Goal: Task Accomplishment & Management: Complete application form

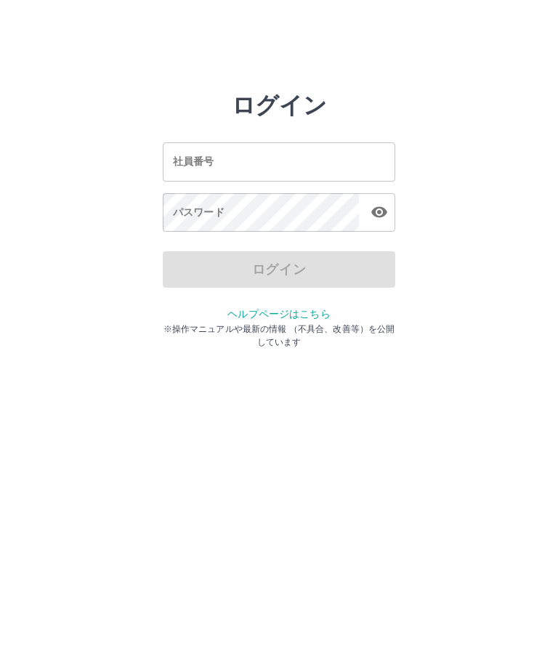
click at [213, 161] on div "社員番号 社員番号" at bounding box center [279, 161] width 232 height 38
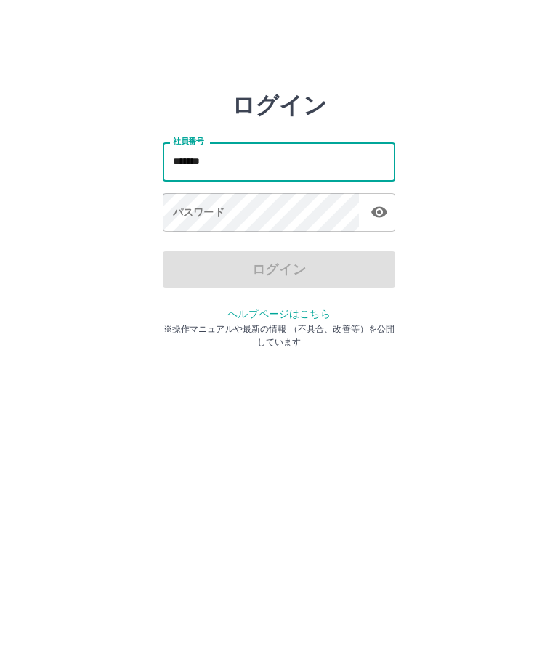
type input "*******"
click at [212, 207] on div "パスワード パスワード" at bounding box center [279, 213] width 232 height 41
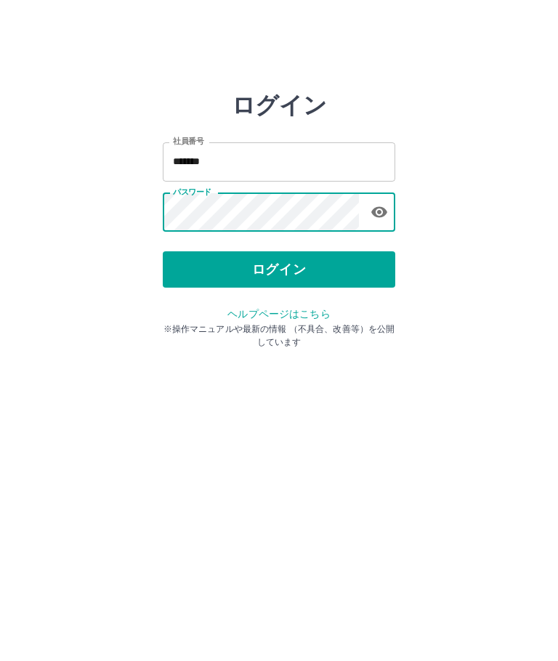
click at [310, 272] on button "ログイン" at bounding box center [279, 269] width 232 height 36
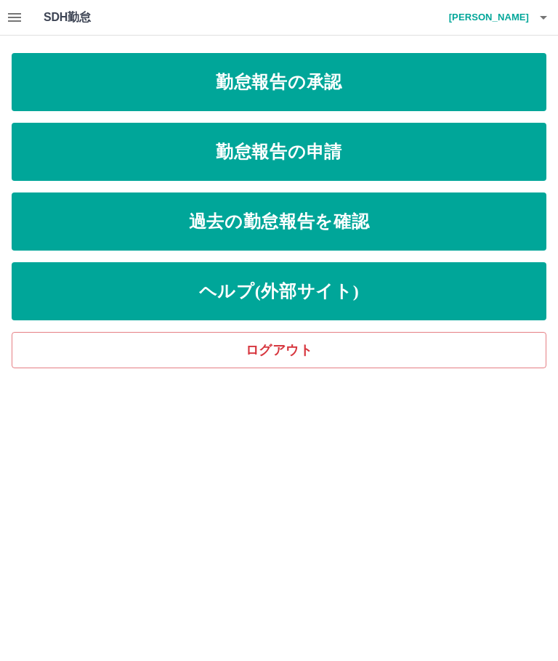
click at [347, 162] on link "勤怠報告の申請" at bounding box center [279, 152] width 534 height 58
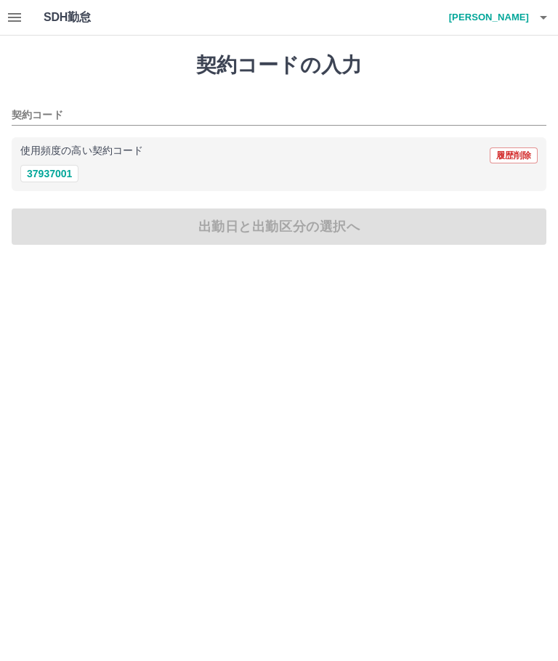
click at [48, 173] on button "37937001" at bounding box center [49, 173] width 58 height 17
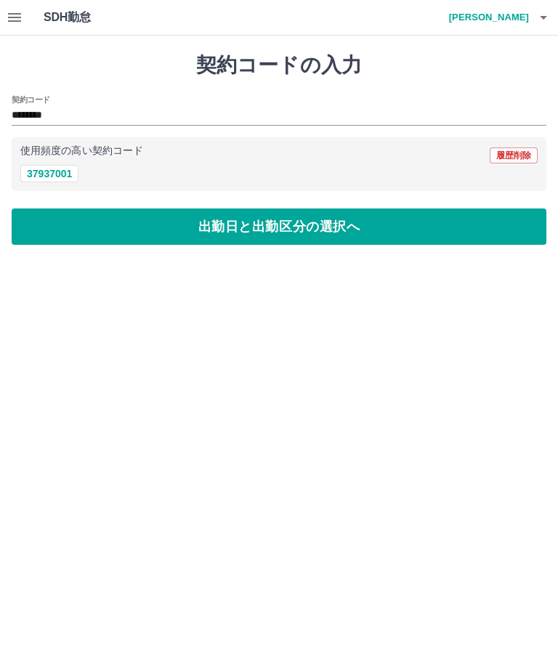
type input "********"
click at [356, 235] on button "出勤日と出勤区分の選択へ" at bounding box center [279, 226] width 534 height 36
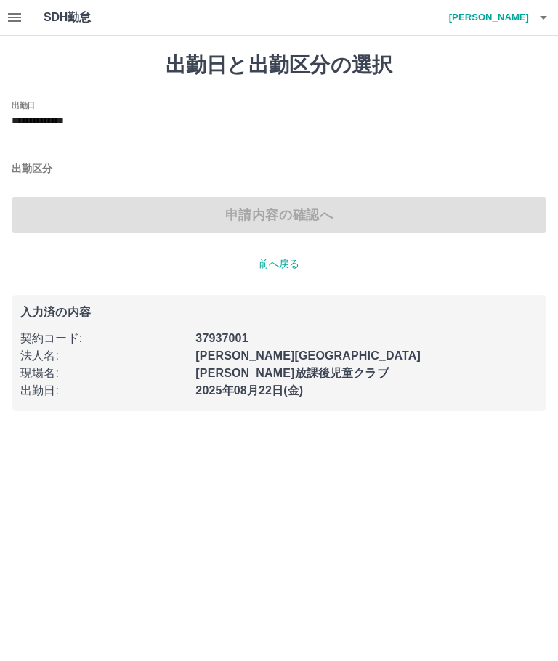
click at [79, 113] on input "**********" at bounding box center [279, 122] width 534 height 18
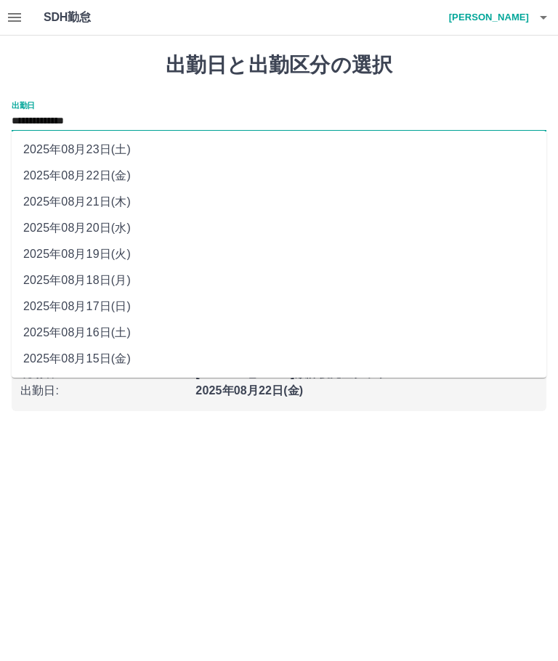
click at [86, 358] on li "2025年08月15日(金)" at bounding box center [279, 359] width 534 height 26
type input "**********"
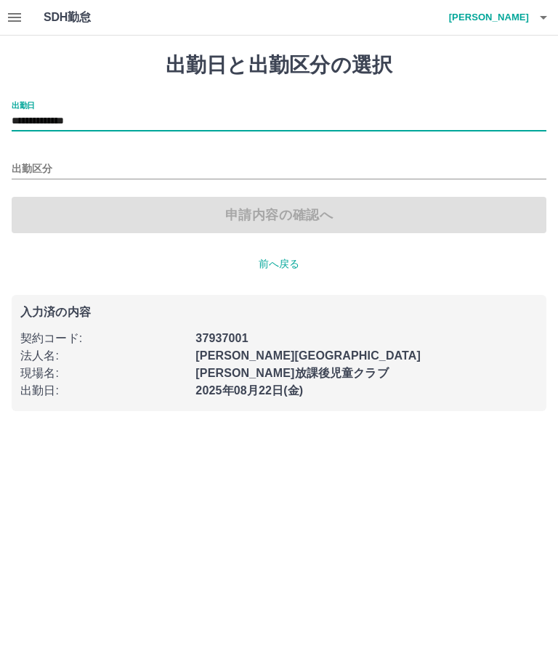
click at [33, 174] on input "出勤区分" at bounding box center [279, 169] width 534 height 18
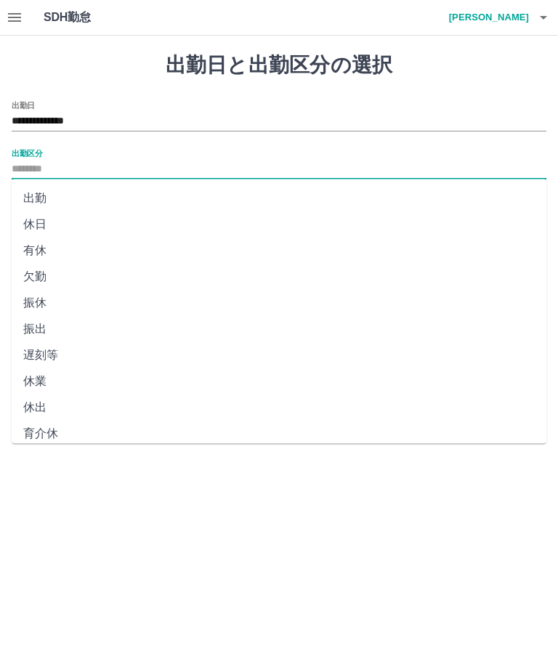
click at [36, 189] on li "出勤" at bounding box center [279, 198] width 534 height 26
type input "**"
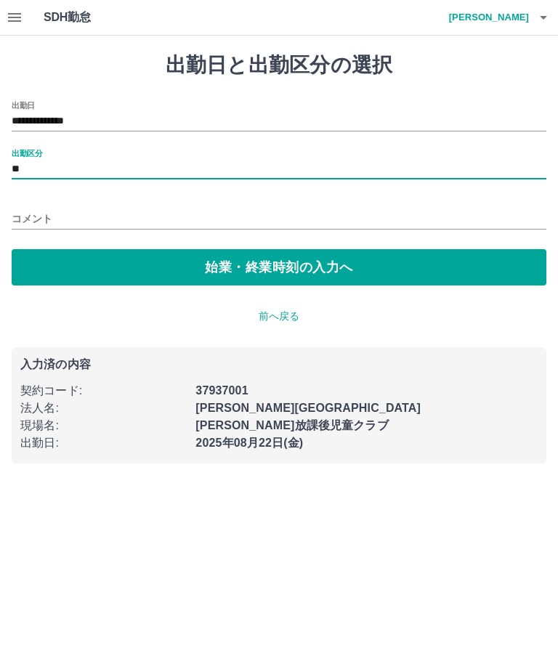
click at [176, 267] on button "始業・終業時刻の入力へ" at bounding box center [279, 267] width 534 height 36
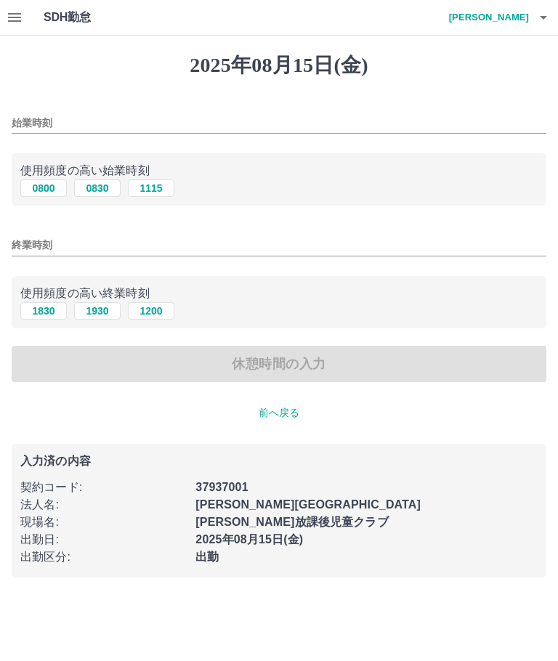
click at [150, 184] on button "1115" at bounding box center [151, 187] width 46 height 17
type input "****"
click at [23, 242] on input "終業時刻" at bounding box center [279, 245] width 534 height 21
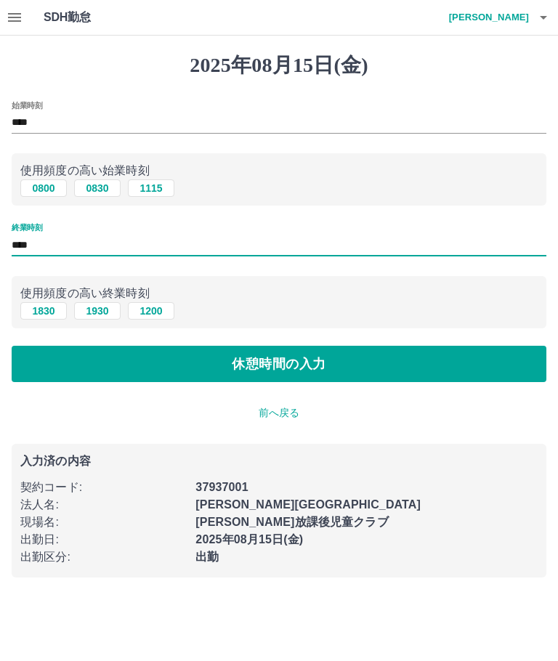
type input "****"
click at [303, 369] on button "休憩時間の入力" at bounding box center [279, 364] width 534 height 36
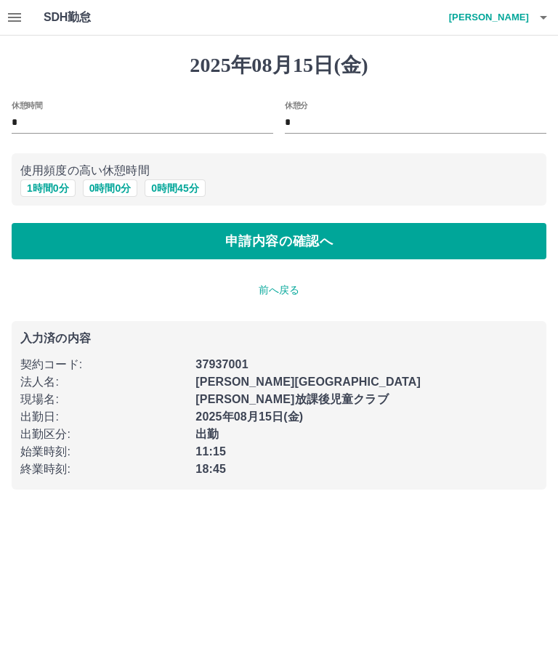
click at [177, 197] on button "0 時間 45 分" at bounding box center [174, 187] width 60 height 17
type input "**"
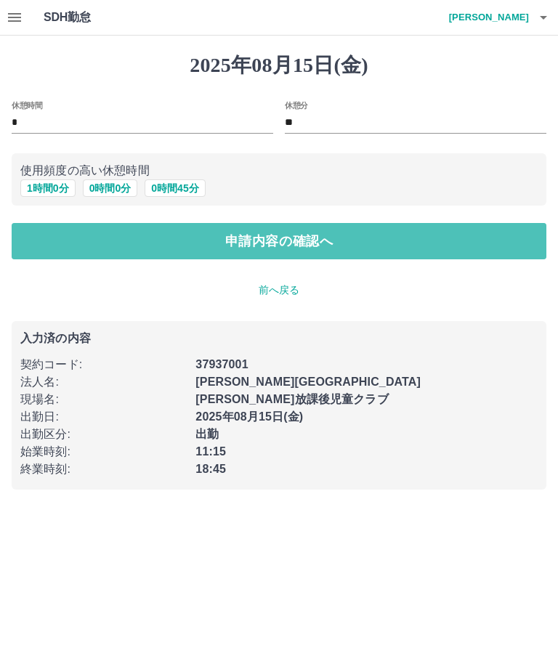
click at [368, 235] on button "申請内容の確認へ" at bounding box center [279, 241] width 534 height 36
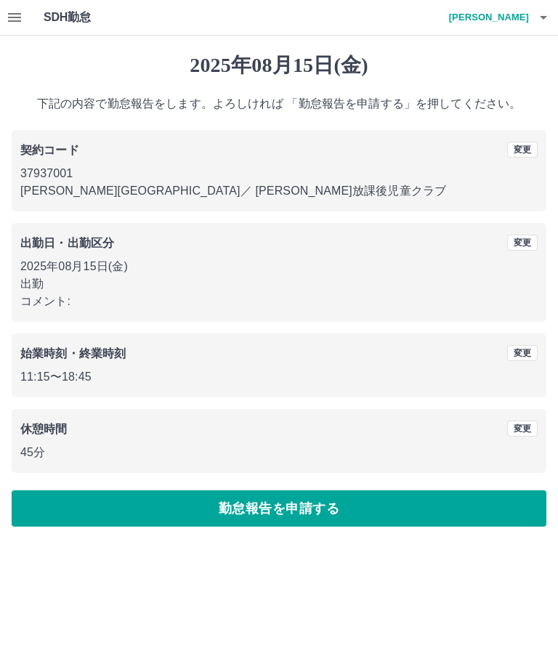
click at [350, 514] on button "勤怠報告を申請する" at bounding box center [279, 508] width 534 height 36
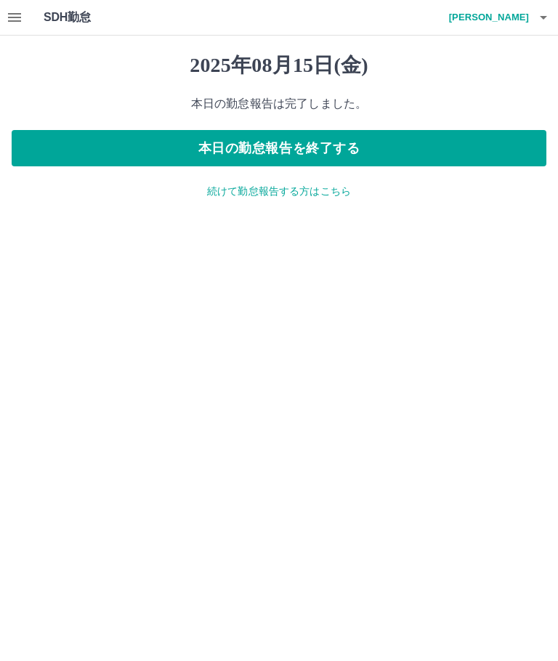
click at [335, 194] on p "続けて勤怠報告する方はこちら" at bounding box center [279, 191] width 534 height 15
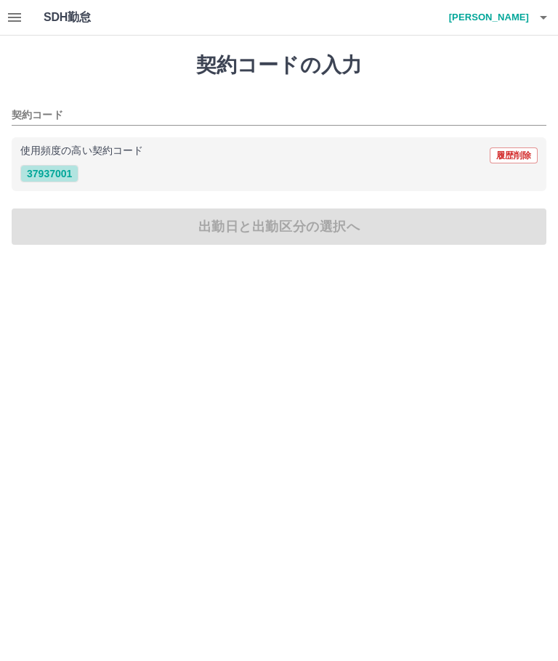
click at [36, 168] on button "37937001" at bounding box center [49, 173] width 58 height 17
type input "********"
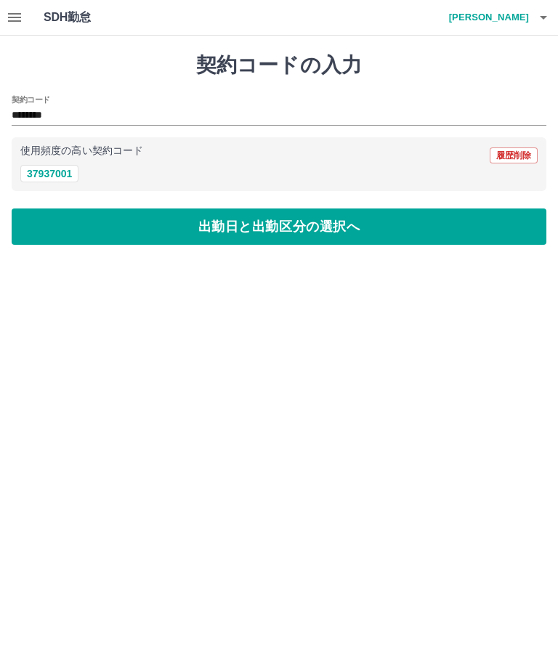
click at [67, 233] on button "出勤日と出勤区分の選択へ" at bounding box center [279, 226] width 534 height 36
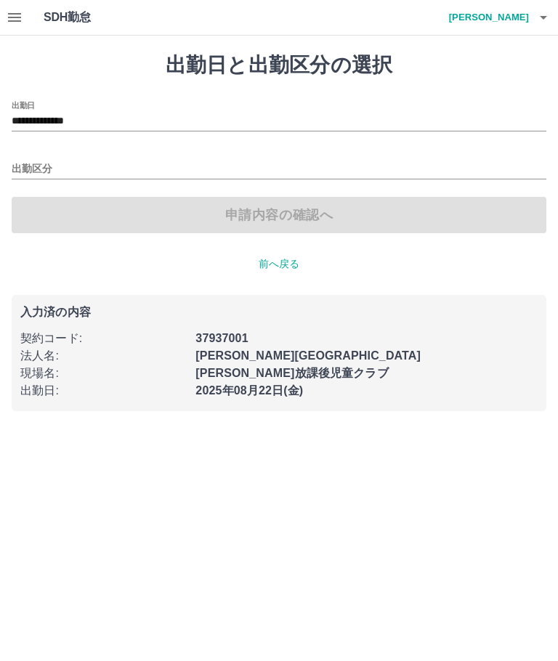
click at [59, 115] on input "**********" at bounding box center [279, 122] width 534 height 18
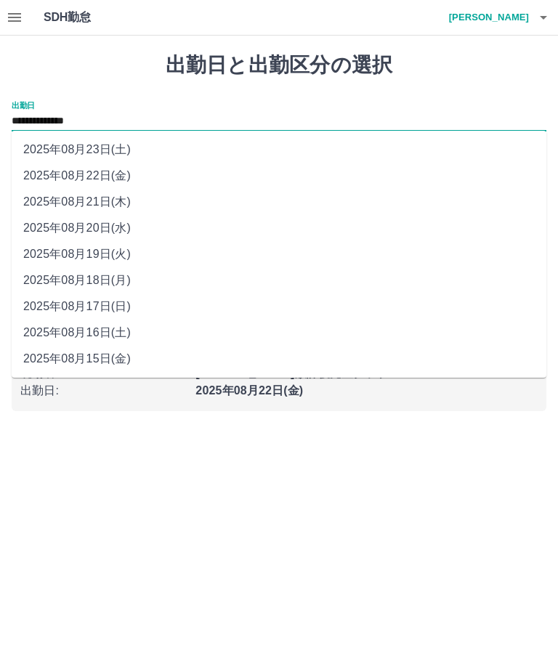
click at [72, 326] on li "2025年08月16日(土)" at bounding box center [279, 332] width 534 height 26
type input "**********"
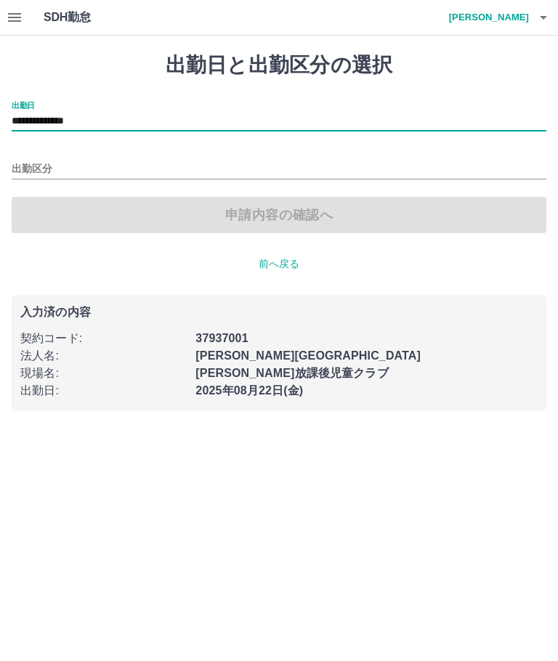
click at [25, 161] on input "出勤区分" at bounding box center [279, 169] width 534 height 18
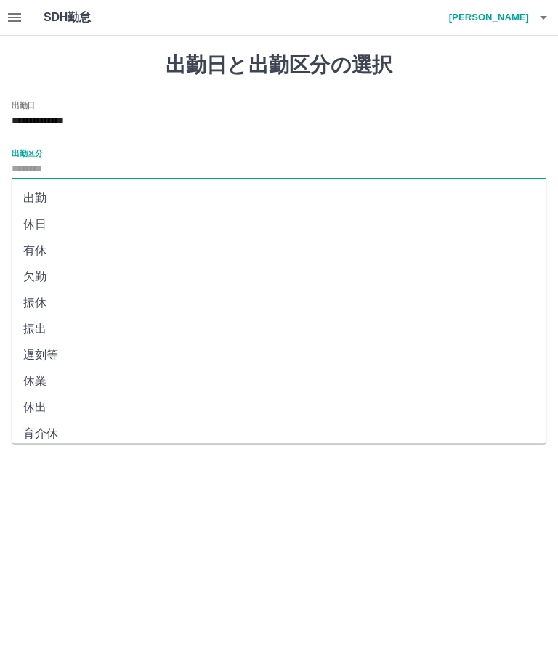
click at [28, 187] on li "出勤" at bounding box center [279, 198] width 534 height 26
type input "**"
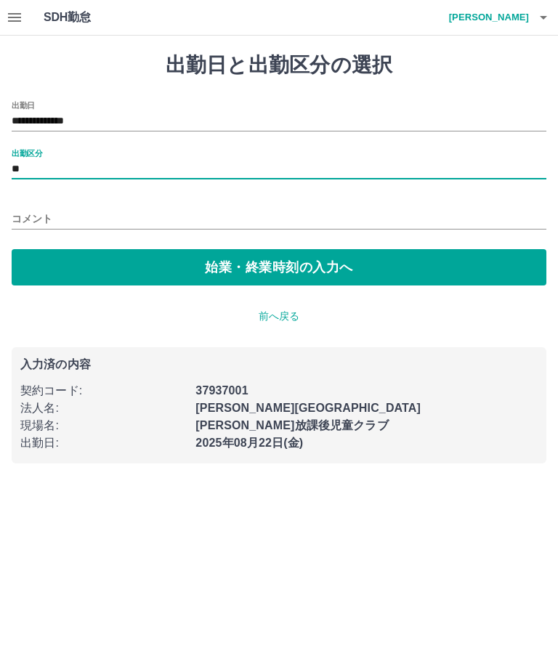
click at [329, 269] on button "始業・終業時刻の入力へ" at bounding box center [279, 267] width 534 height 36
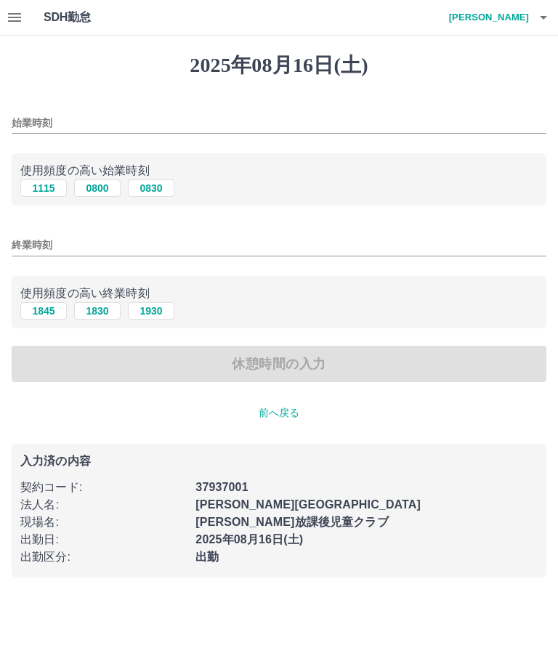
click at [157, 190] on button "0830" at bounding box center [151, 187] width 46 height 17
type input "****"
click at [160, 312] on button "1930" at bounding box center [151, 310] width 46 height 17
type input "****"
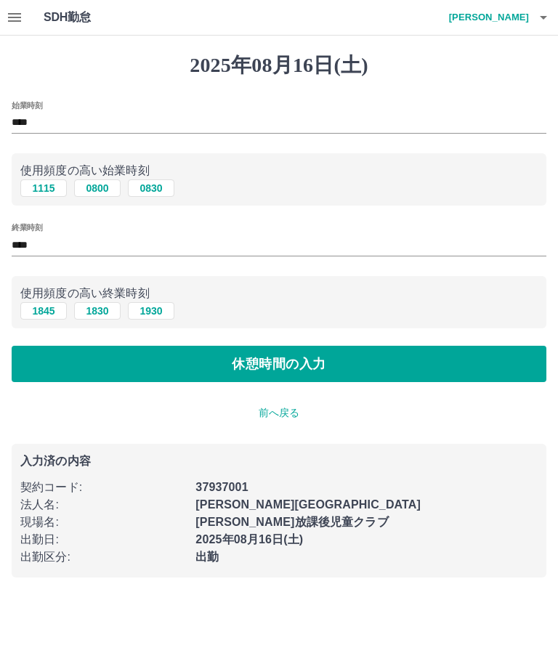
click at [299, 359] on button "休憩時間の入力" at bounding box center [279, 364] width 534 height 36
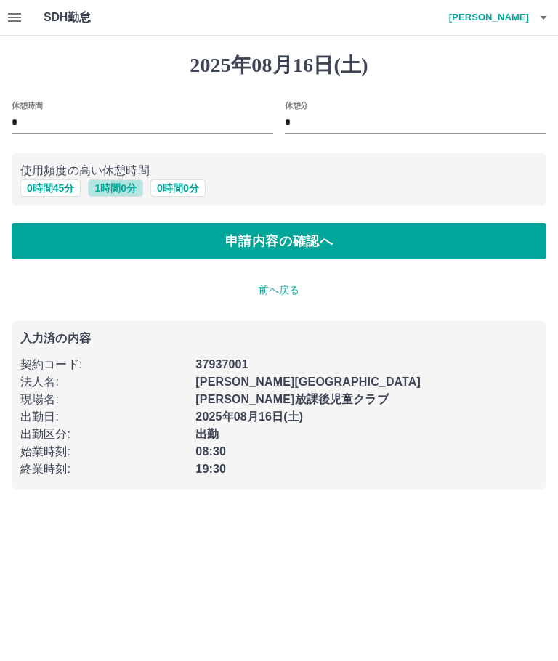
click at [122, 187] on button "1 時間 0 分" at bounding box center [115, 187] width 55 height 17
type input "*"
click at [350, 235] on button "申請内容の確認へ" at bounding box center [279, 241] width 534 height 36
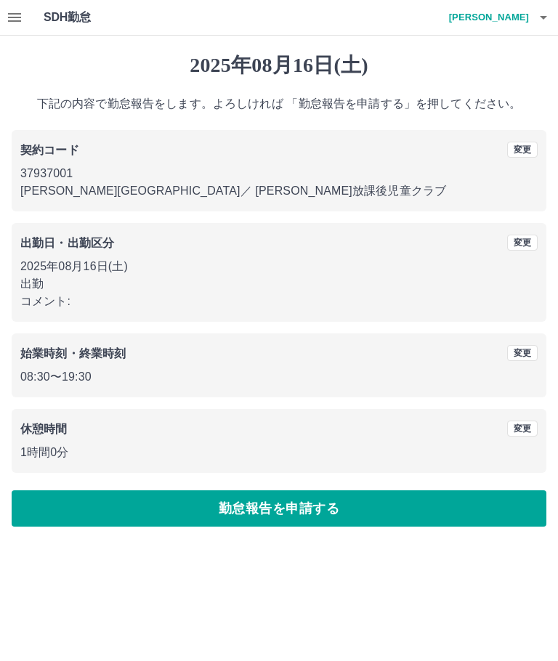
click at [346, 500] on button "勤怠報告を申請する" at bounding box center [279, 508] width 534 height 36
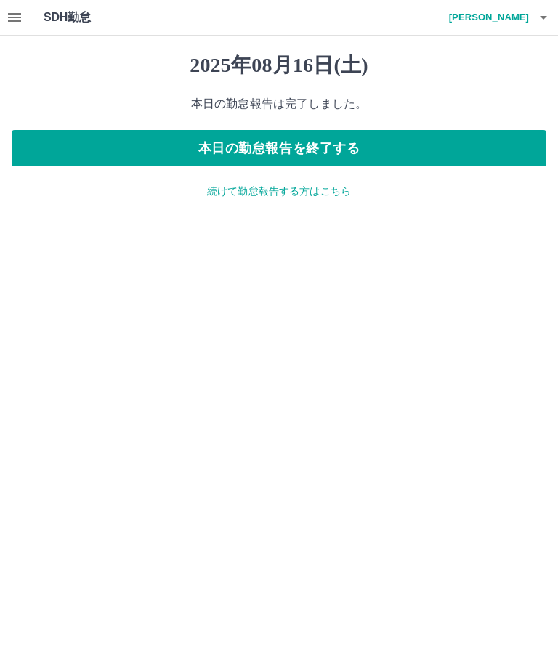
click at [319, 194] on p "続けて勤怠報告する方はこちら" at bounding box center [279, 191] width 534 height 15
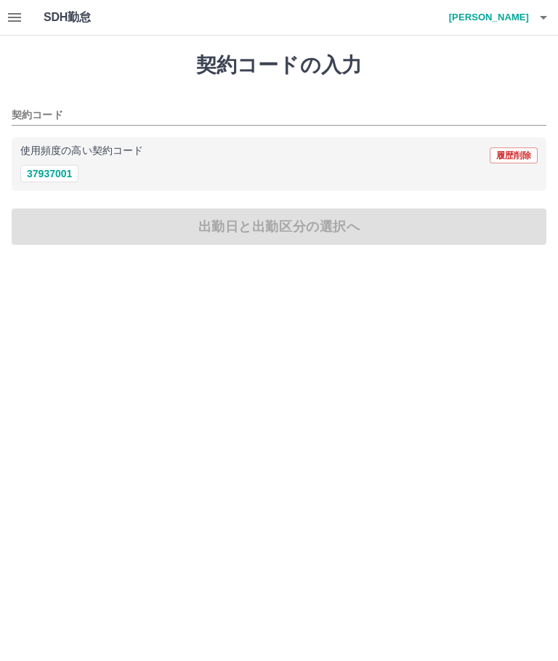
click at [54, 174] on button "37937001" at bounding box center [49, 173] width 58 height 17
type input "********"
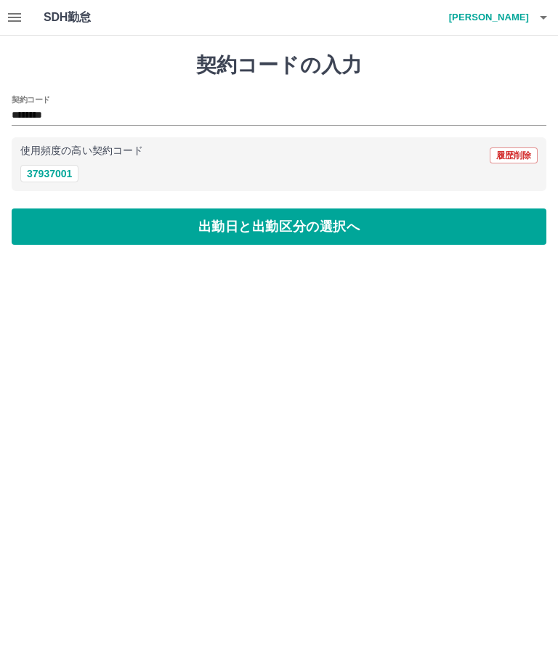
click at [244, 241] on button "出勤日と出勤区分の選択へ" at bounding box center [279, 226] width 534 height 36
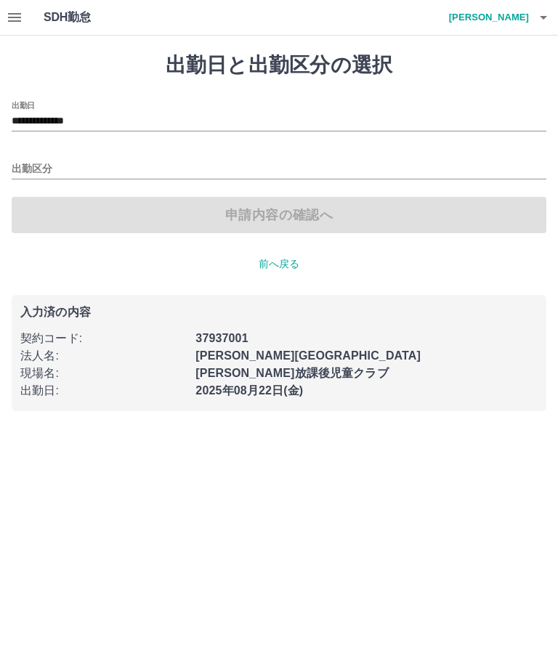
click at [78, 120] on input "**********" at bounding box center [279, 122] width 534 height 18
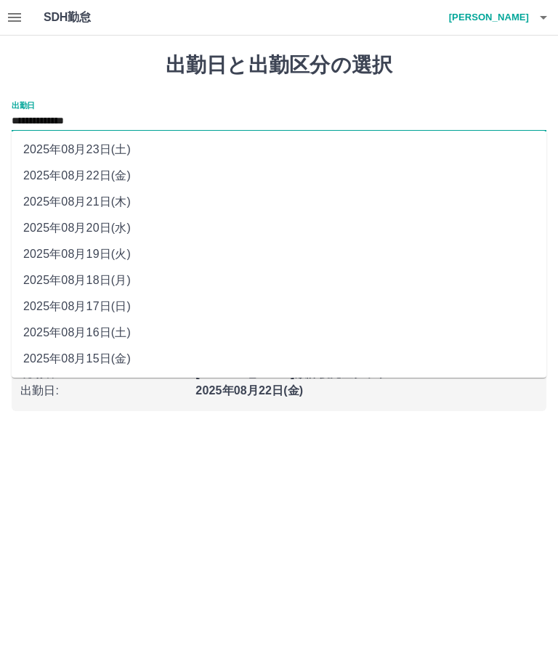
click at [104, 333] on li "2025年08月16日(土)" at bounding box center [279, 332] width 534 height 26
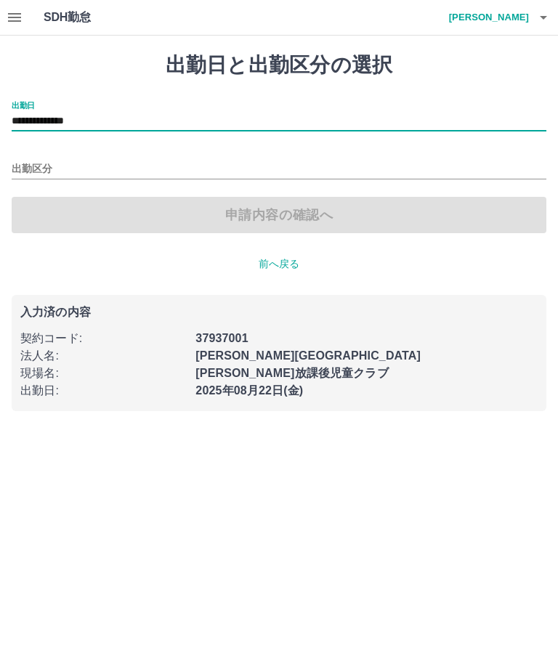
click at [37, 171] on input "出勤区分" at bounding box center [279, 169] width 534 height 18
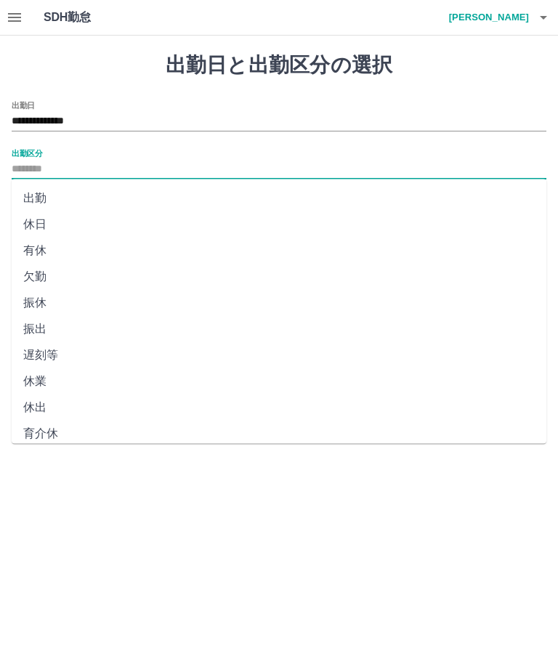
click at [70, 120] on input "**********" at bounding box center [279, 122] width 534 height 18
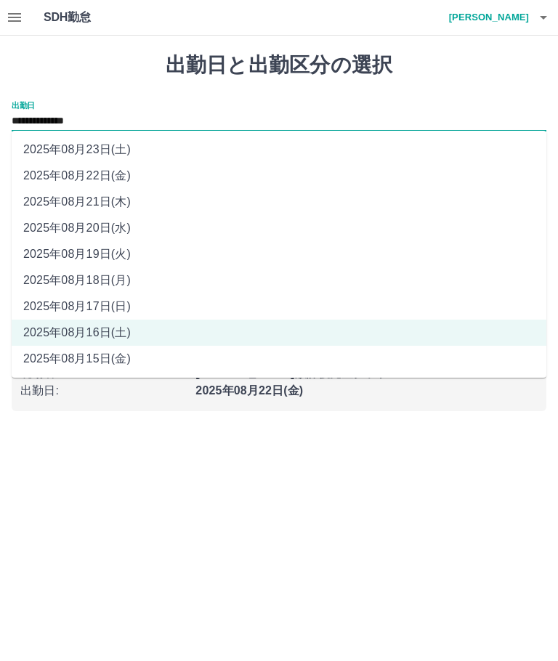
click at [95, 308] on li "2025年08月17日(日)" at bounding box center [279, 306] width 534 height 26
type input "**********"
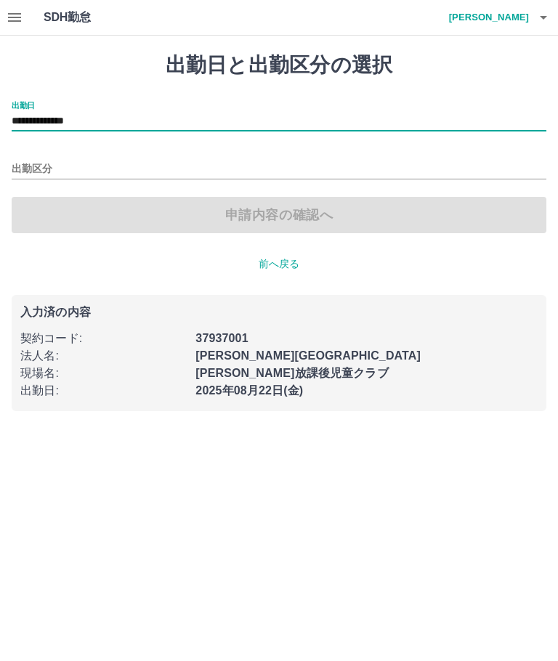
click at [35, 168] on input "出勤区分" at bounding box center [279, 169] width 534 height 18
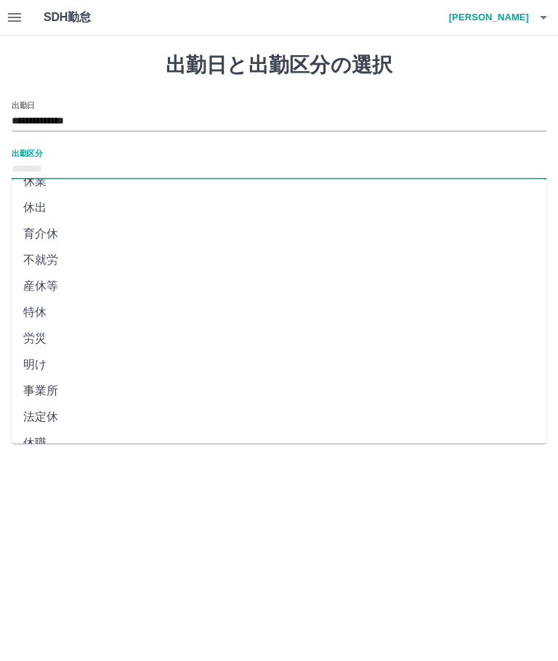
scroll to position [197, 0]
click at [37, 417] on li "法定休" at bounding box center [279, 419] width 534 height 26
type input "***"
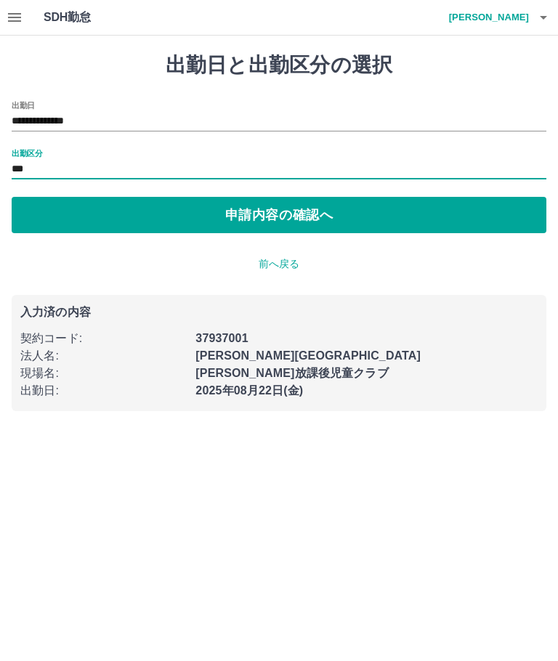
click at [322, 205] on button "申請内容の確認へ" at bounding box center [279, 215] width 534 height 36
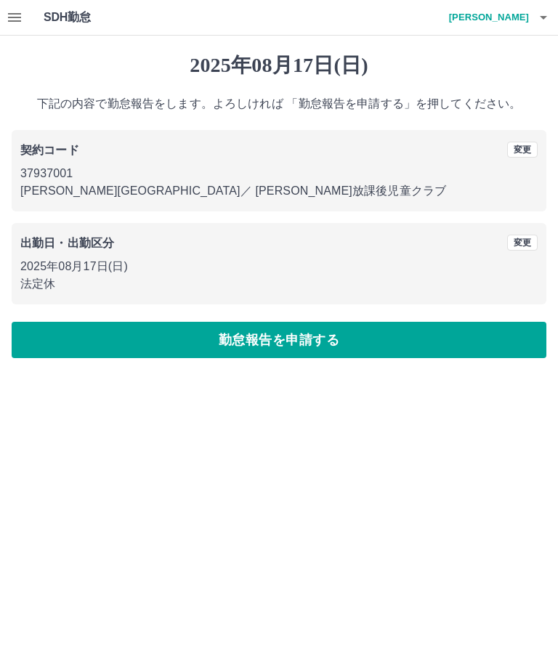
click at [309, 332] on button "勤怠報告を申請する" at bounding box center [279, 340] width 534 height 36
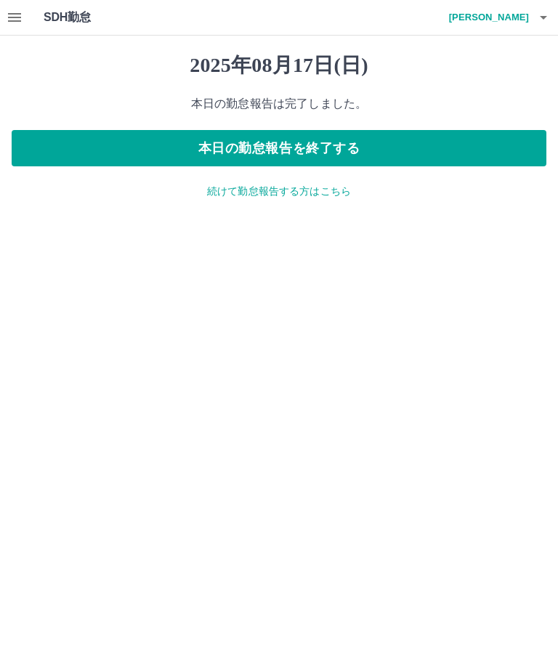
click at [306, 197] on p "続けて勤怠報告する方はこちら" at bounding box center [279, 191] width 534 height 15
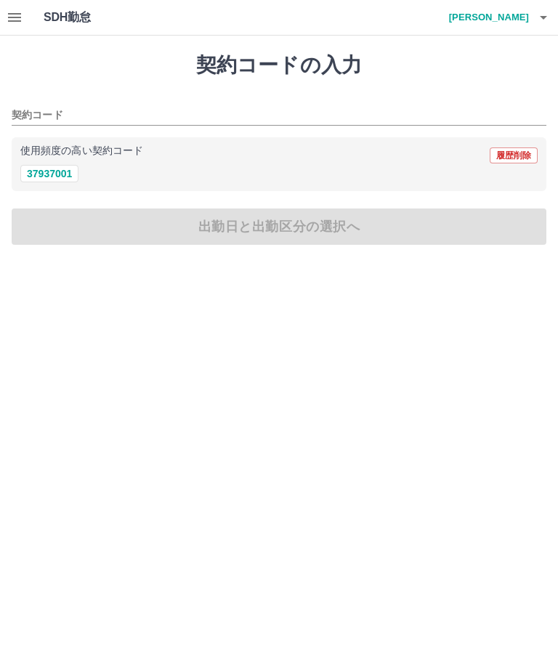
click at [58, 174] on button "37937001" at bounding box center [49, 173] width 58 height 17
type input "********"
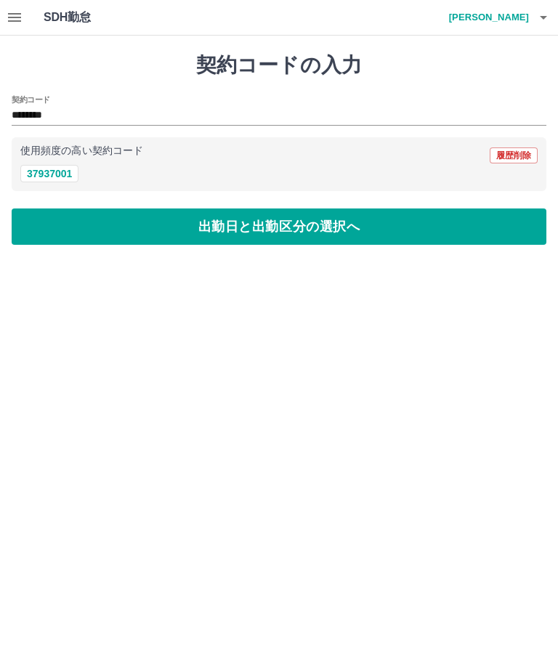
click at [333, 226] on button "出勤日と出勤区分の選択へ" at bounding box center [279, 226] width 534 height 36
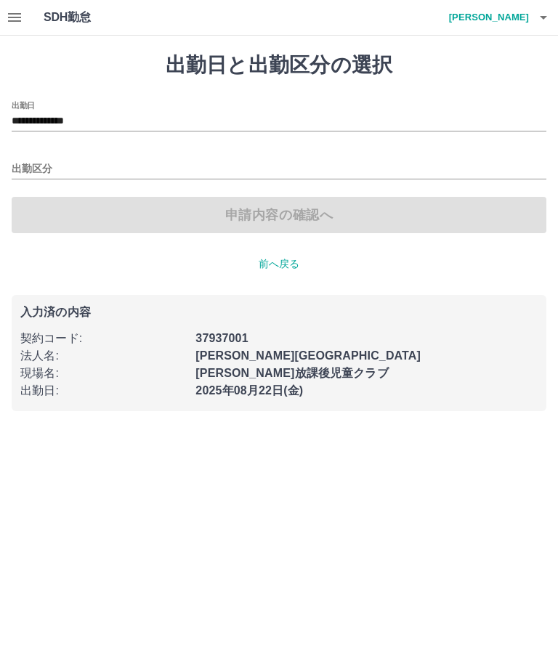
click at [28, 162] on input "出勤区分" at bounding box center [279, 169] width 534 height 18
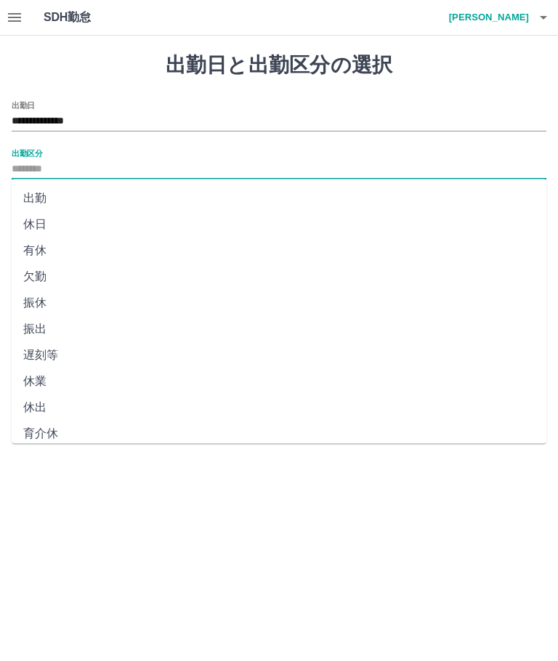
click at [70, 114] on input "**********" at bounding box center [279, 122] width 534 height 18
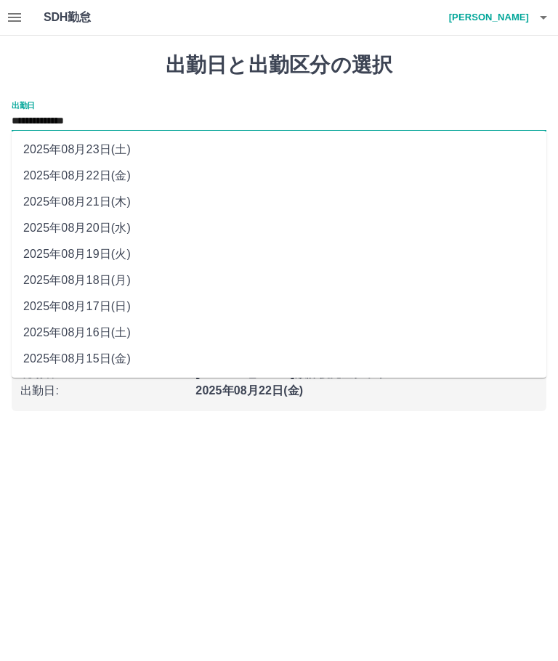
click at [83, 280] on li "2025年08月18日(月)" at bounding box center [279, 280] width 534 height 26
type input "**********"
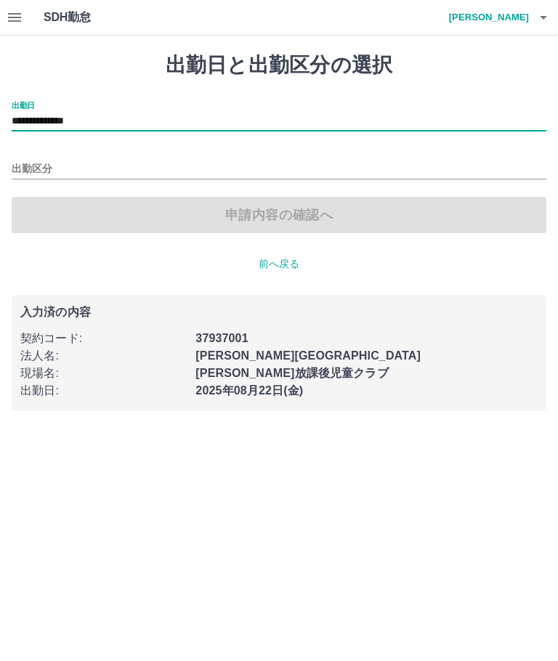
click at [31, 170] on input "出勤区分" at bounding box center [279, 169] width 534 height 18
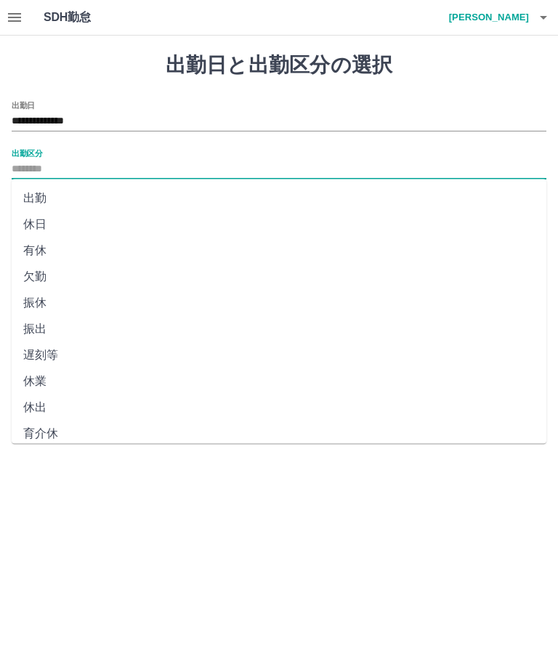
click at [37, 195] on li "出勤" at bounding box center [279, 198] width 534 height 26
type input "**"
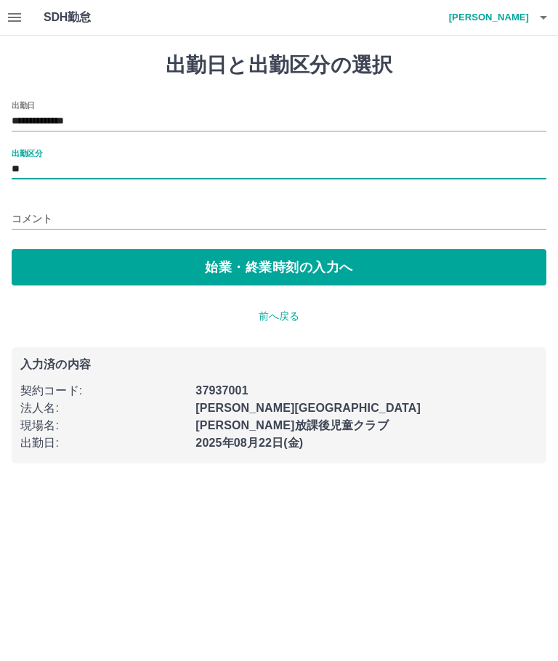
click at [295, 264] on button "始業・終業時刻の入力へ" at bounding box center [279, 267] width 534 height 36
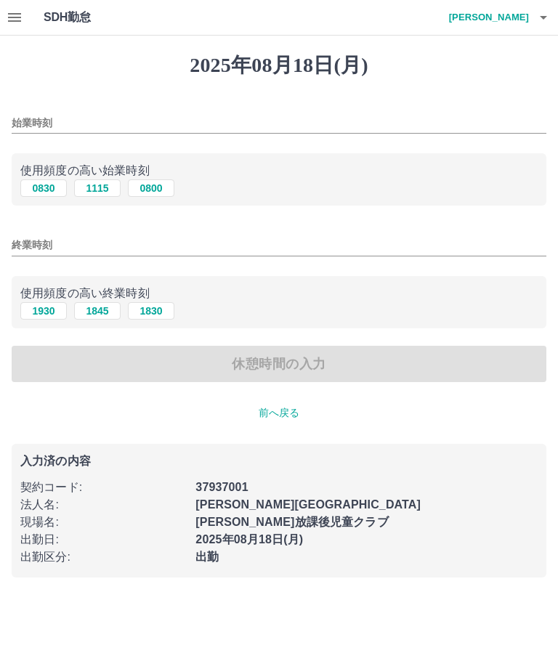
click at [88, 192] on button "1115" at bounding box center [97, 187] width 46 height 17
type input "****"
click at [161, 309] on button "1830" at bounding box center [151, 310] width 46 height 17
type input "****"
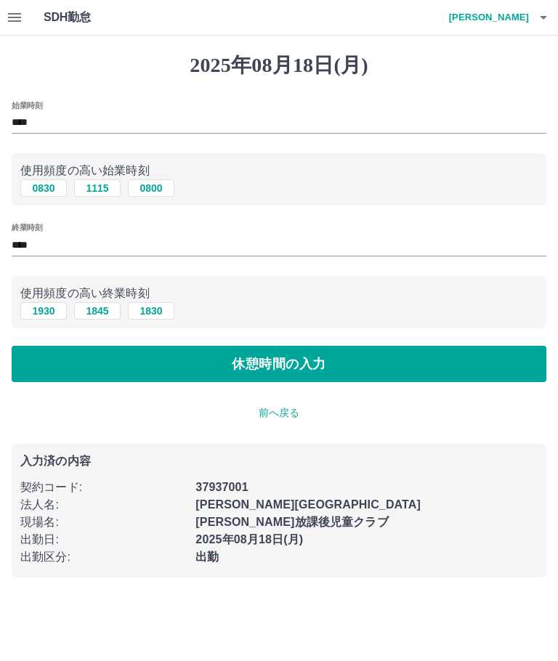
click at [347, 361] on button "休憩時間の入力" at bounding box center [279, 364] width 534 height 36
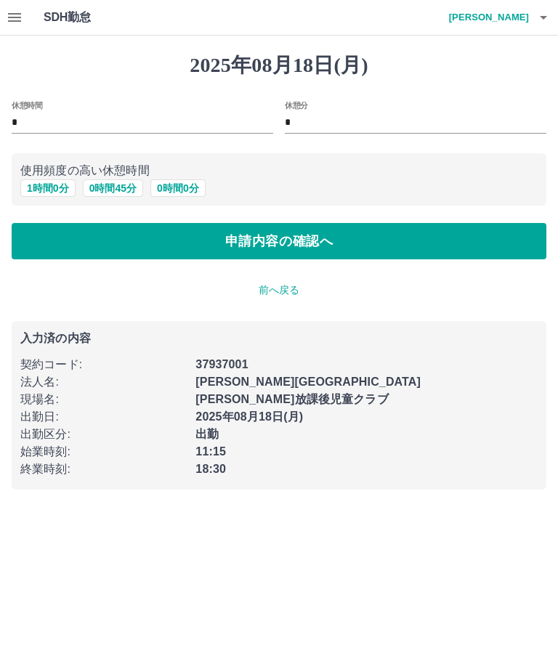
click at [308, 120] on input "*" at bounding box center [415, 123] width 261 height 21
click at [107, 195] on button "0 時間 45 分" at bounding box center [113, 187] width 60 height 17
type input "**"
click at [351, 233] on button "申請内容の確認へ" at bounding box center [279, 241] width 534 height 36
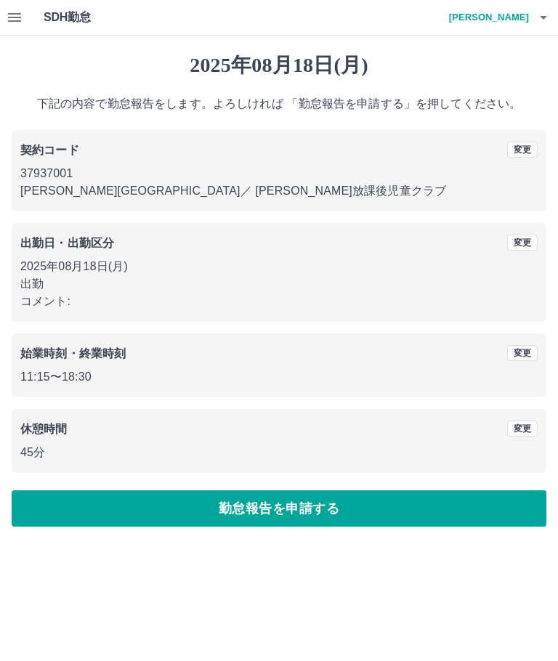
click at [314, 509] on button "勤怠報告を申請する" at bounding box center [279, 508] width 534 height 36
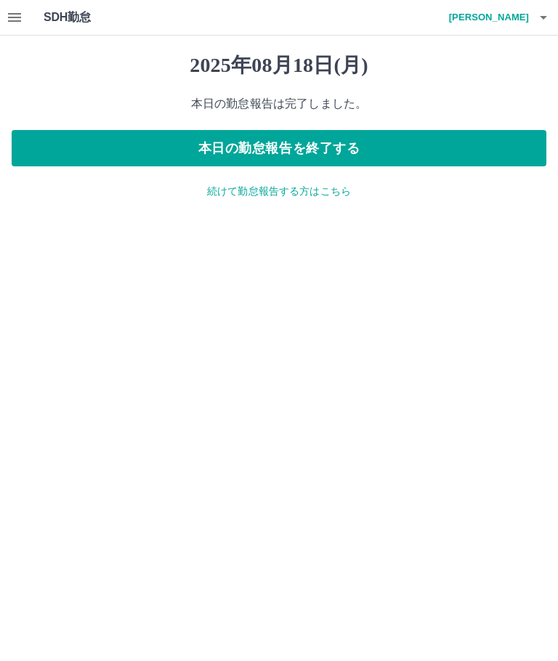
click at [468, 216] on html "SDH勤怠 野平　祥子 2025年08月18日(月) 本日の勤怠報告は完了しました。 本日の勤怠報告を終了する 続けて勤怠報告する方はこちら SDH勤怠" at bounding box center [279, 108] width 558 height 216
click at [325, 189] on p "続けて勤怠報告する方はこちら" at bounding box center [279, 191] width 534 height 15
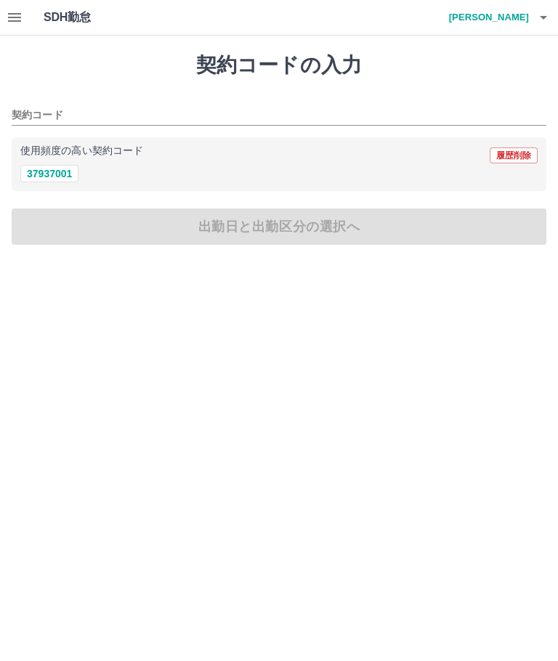
click at [35, 175] on button "37937001" at bounding box center [49, 173] width 58 height 17
type input "********"
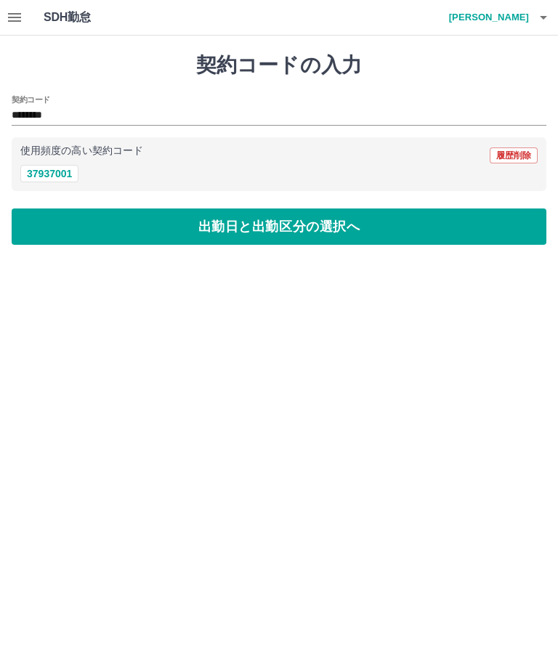
click at [139, 224] on button "出勤日と出勤区分の選択へ" at bounding box center [279, 226] width 534 height 36
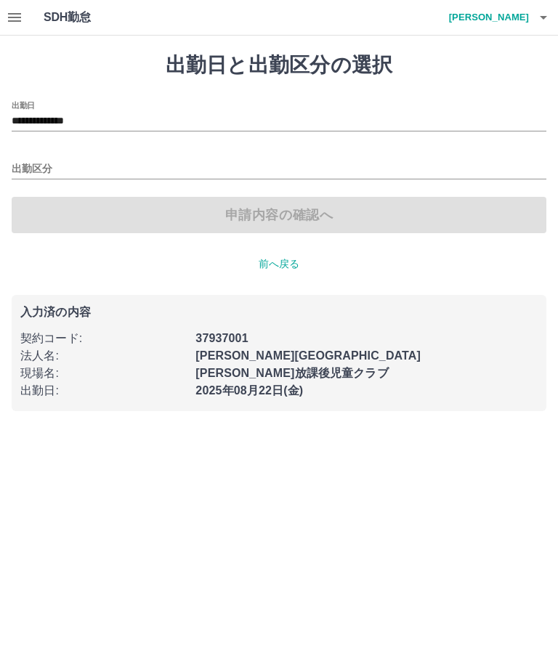
click at [49, 117] on input "**********" at bounding box center [279, 122] width 534 height 18
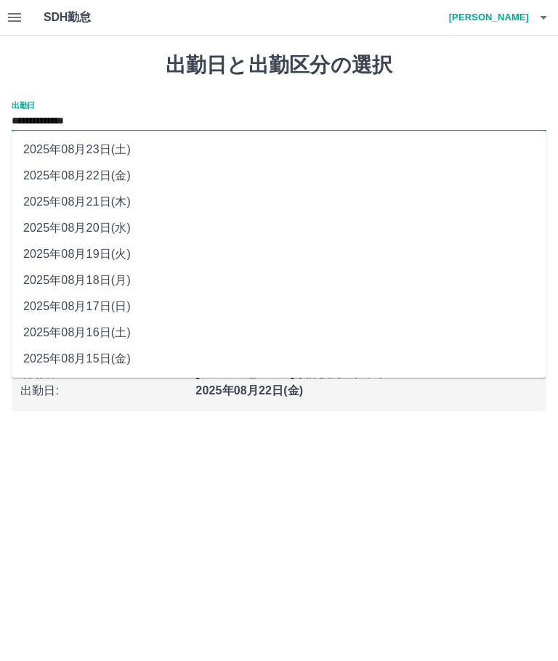
click at [73, 228] on li "2025年08月20日(水)" at bounding box center [279, 228] width 534 height 26
type input "**********"
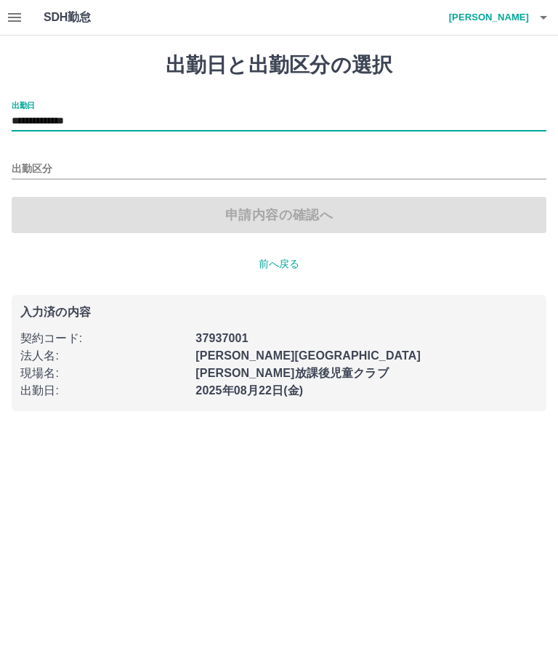
click at [30, 160] on input "出勤区分" at bounding box center [279, 169] width 534 height 18
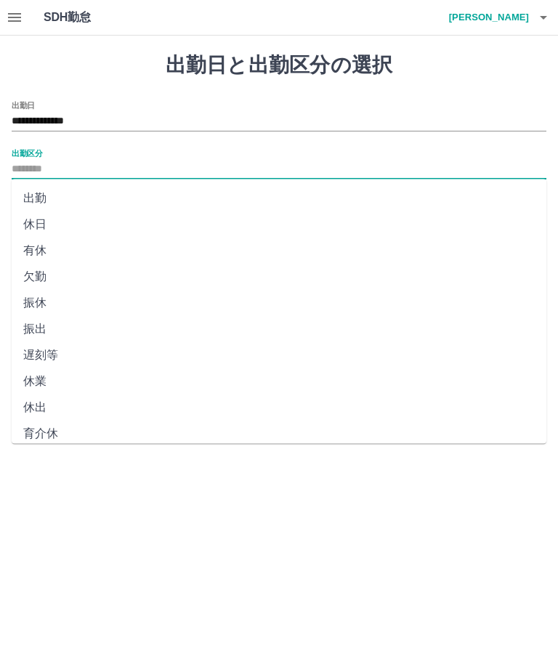
click at [28, 197] on li "出勤" at bounding box center [279, 198] width 534 height 26
type input "**"
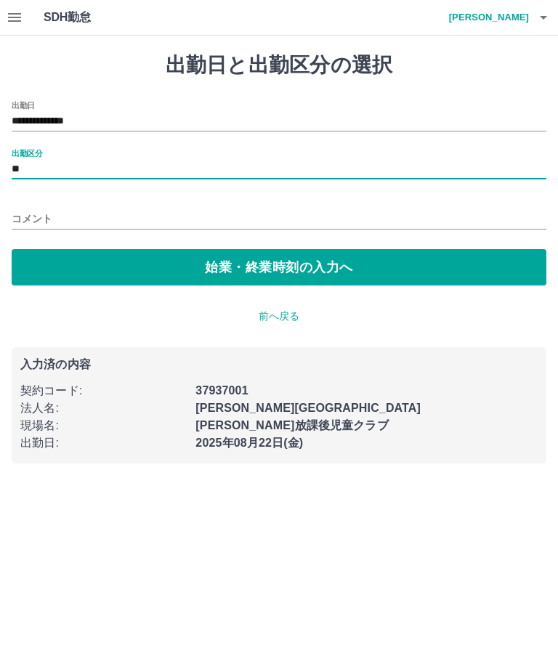
click at [357, 264] on button "始業・終業時刻の入力へ" at bounding box center [279, 267] width 534 height 36
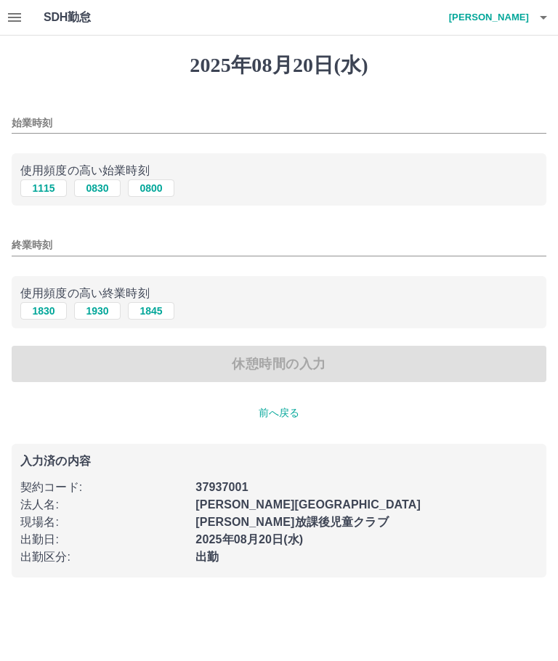
click at [49, 122] on input "始業時刻" at bounding box center [279, 123] width 534 height 21
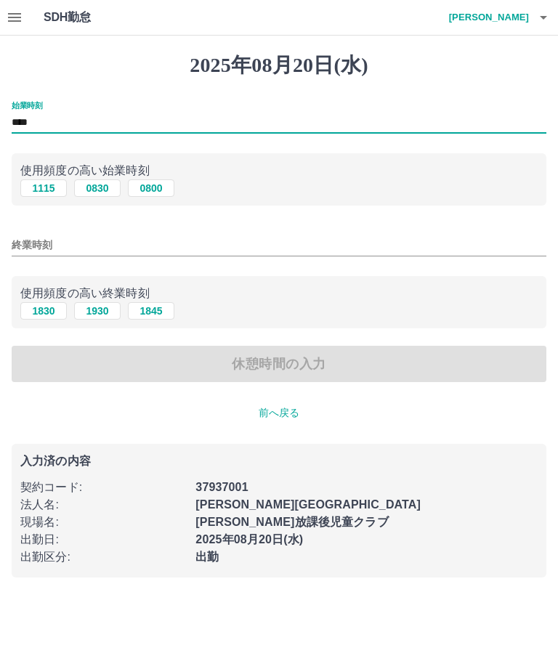
type input "****"
click at [51, 249] on input "終業時刻" at bounding box center [279, 245] width 534 height 21
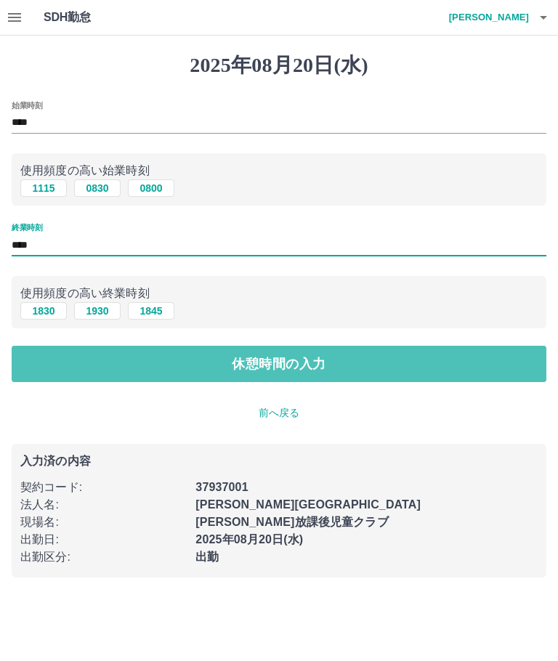
type input "****"
click at [319, 356] on button "休憩時間の入力" at bounding box center [279, 364] width 534 height 36
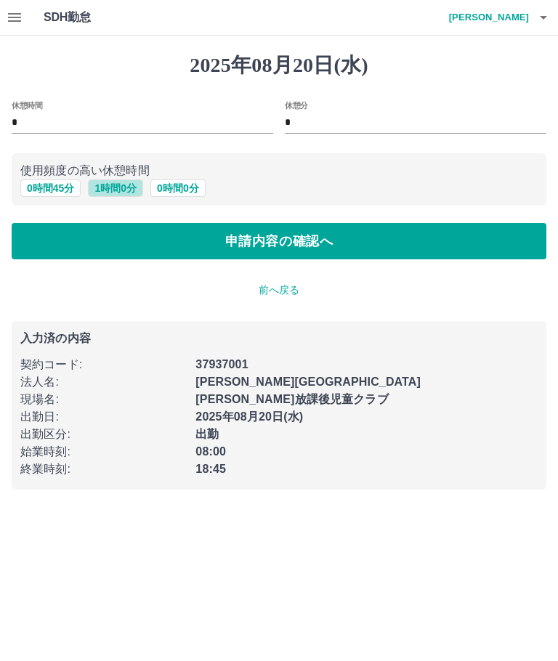
click at [113, 192] on button "1 時間 0 分" at bounding box center [115, 187] width 55 height 17
type input "*"
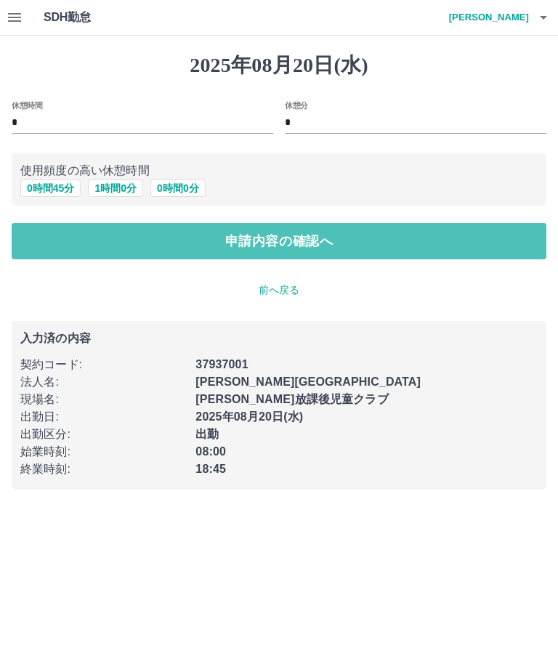
click at [360, 247] on button "申請内容の確認へ" at bounding box center [279, 241] width 534 height 36
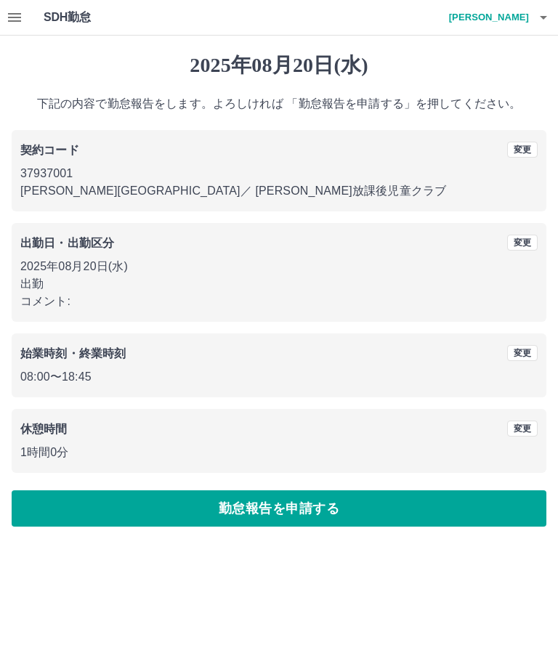
click at [333, 508] on button "勤怠報告を申請する" at bounding box center [279, 508] width 534 height 36
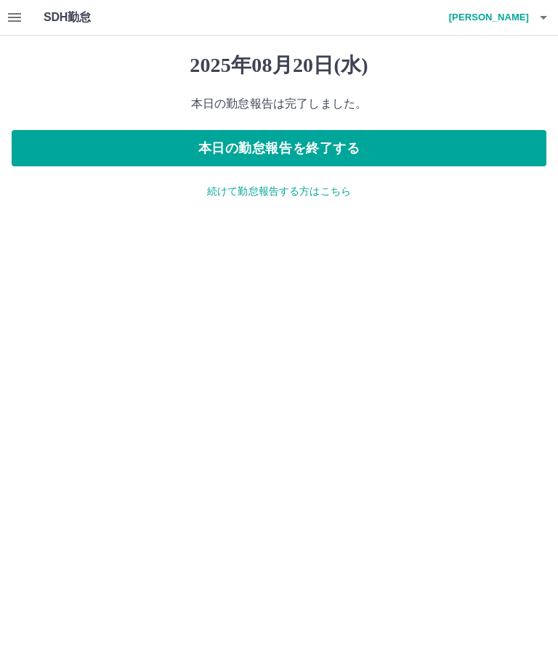
click at [313, 193] on p "続けて勤怠報告する方はこちら" at bounding box center [279, 191] width 534 height 15
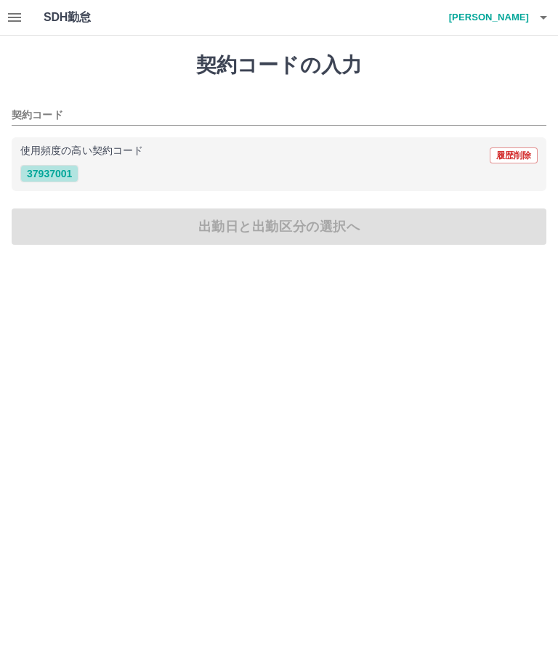
click at [48, 174] on button "37937001" at bounding box center [49, 173] width 58 height 17
type input "********"
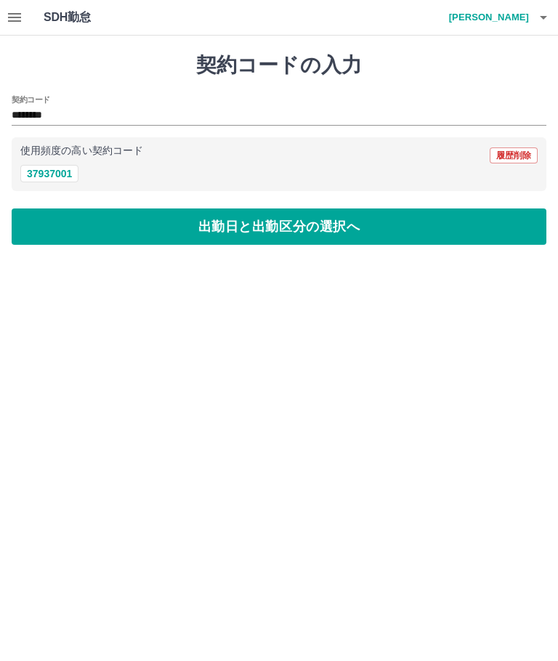
click at [327, 240] on button "出勤日と出勤区分の選択へ" at bounding box center [279, 226] width 534 height 36
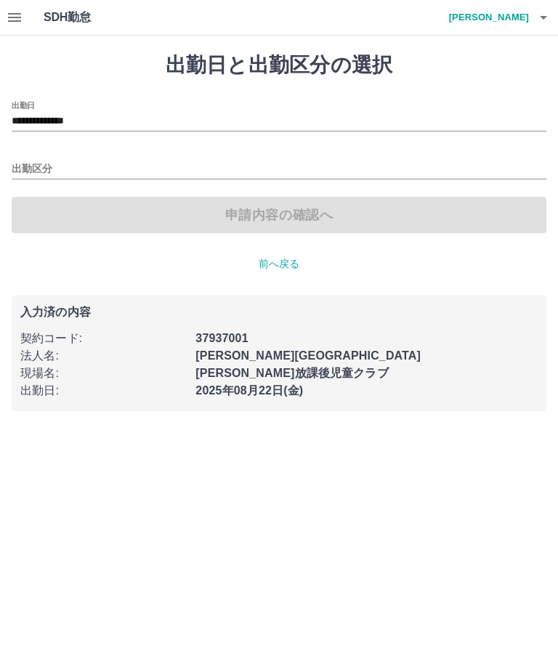
click at [41, 114] on input "**********" at bounding box center [279, 122] width 534 height 18
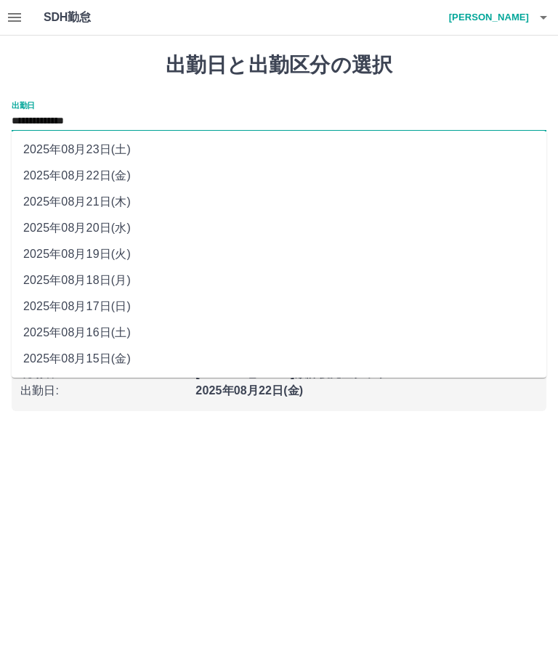
click at [64, 199] on li "2025年08月21日(木)" at bounding box center [279, 202] width 534 height 26
type input "**********"
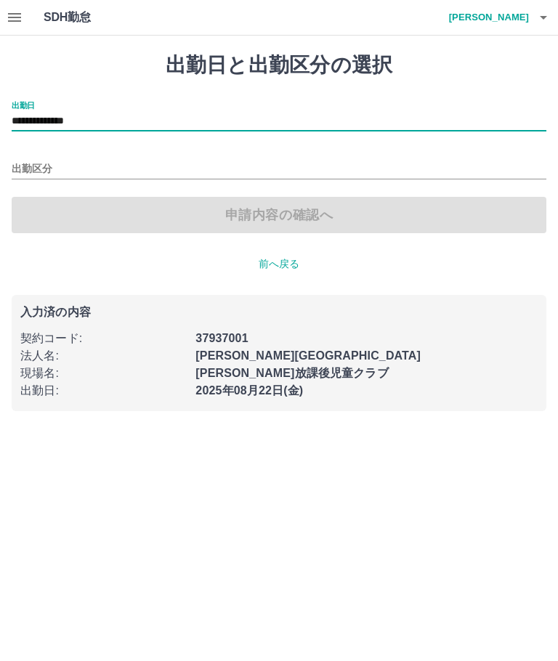
click at [20, 166] on input "出勤区分" at bounding box center [279, 169] width 534 height 18
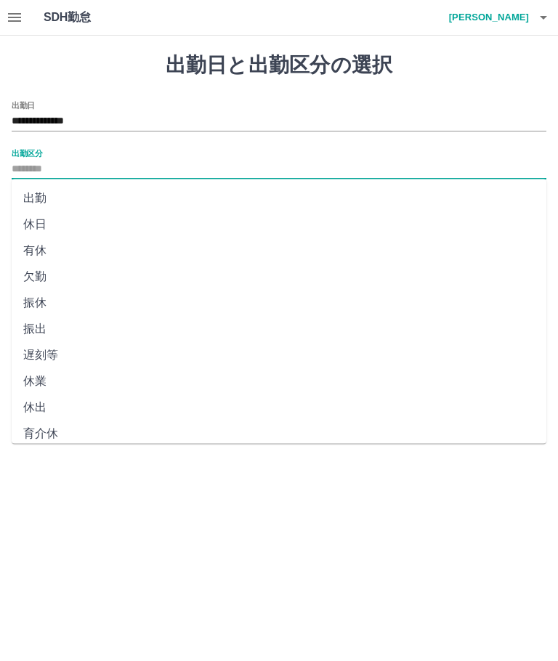
click at [25, 197] on li "出勤" at bounding box center [279, 198] width 534 height 26
type input "**"
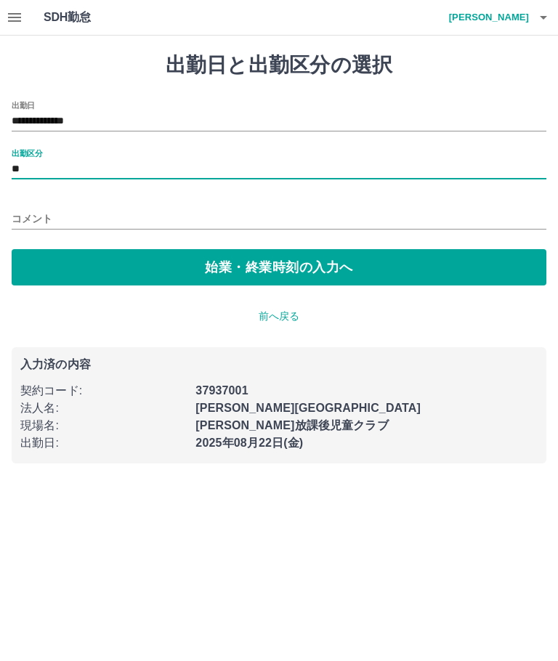
click at [81, 262] on button "始業・終業時刻の入力へ" at bounding box center [279, 267] width 534 height 36
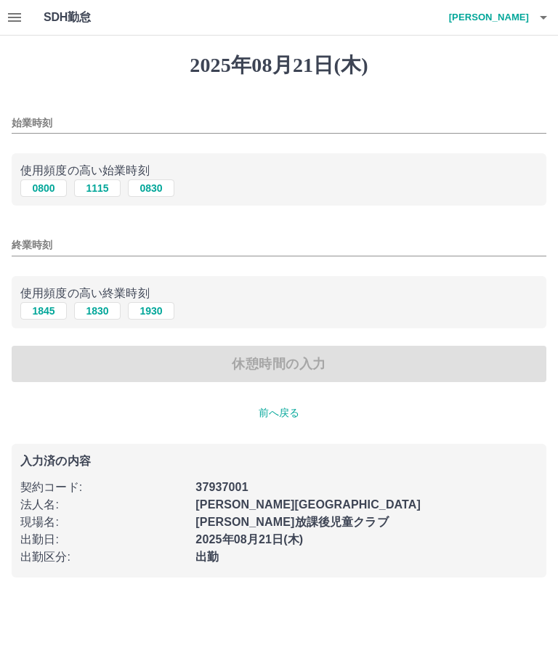
click at [23, 174] on p "使用頻度の高い始業時刻" at bounding box center [278, 170] width 517 height 17
click at [38, 195] on button "0800" at bounding box center [43, 187] width 46 height 17
type input "****"
click at [20, 242] on input "終業時刻" at bounding box center [279, 245] width 534 height 21
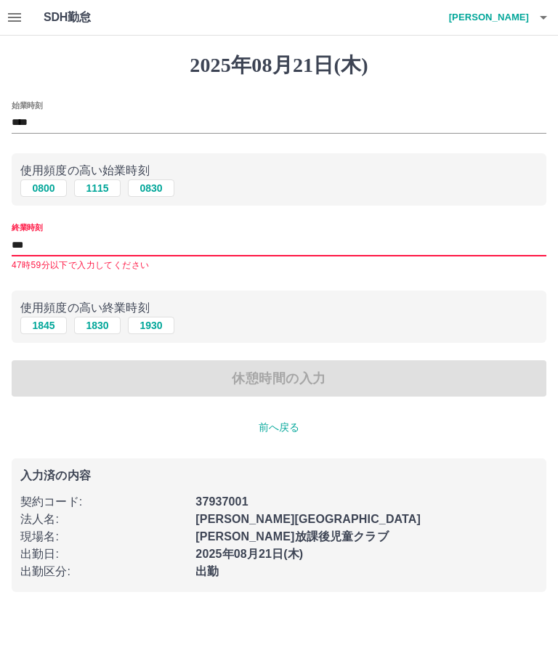
type input "****"
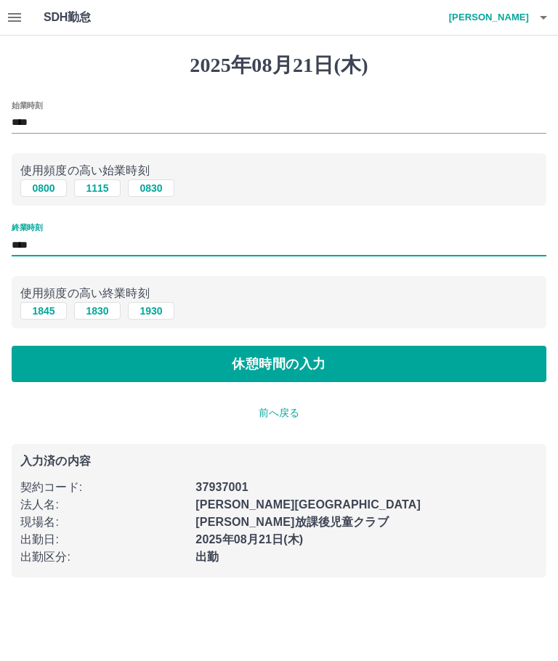
click at [299, 359] on button "休憩時間の入力" at bounding box center [279, 364] width 534 height 36
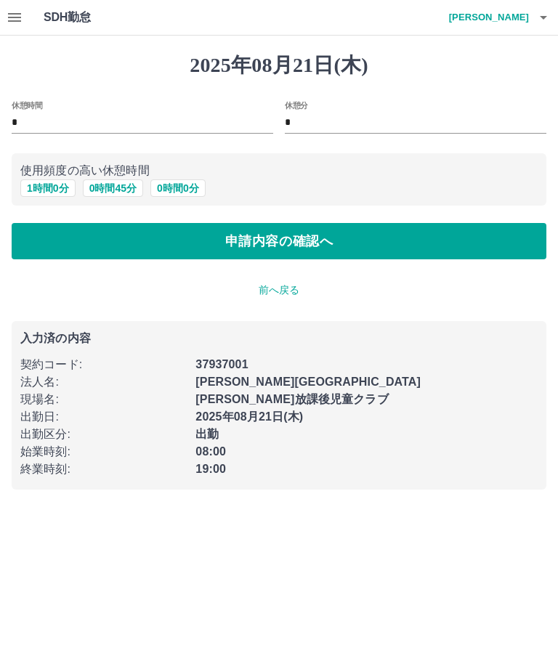
click at [54, 182] on button "1 時間 0 分" at bounding box center [47, 187] width 55 height 17
type input "*"
click at [398, 238] on button "申請内容の確認へ" at bounding box center [279, 241] width 534 height 36
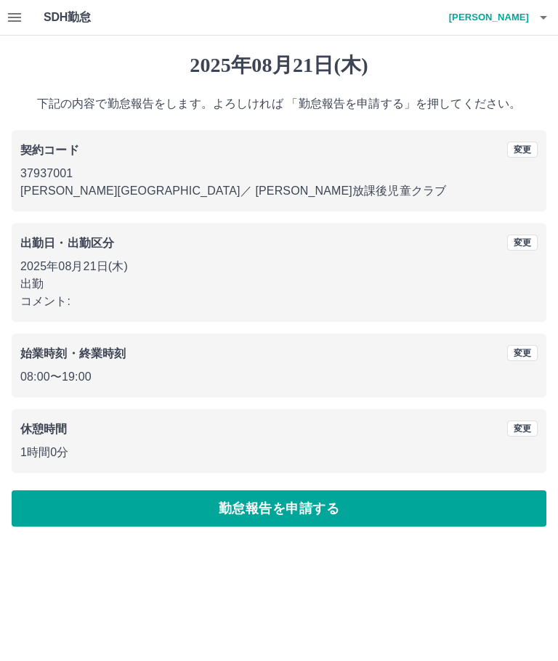
click at [299, 517] on button "勤怠報告を申請する" at bounding box center [279, 508] width 534 height 36
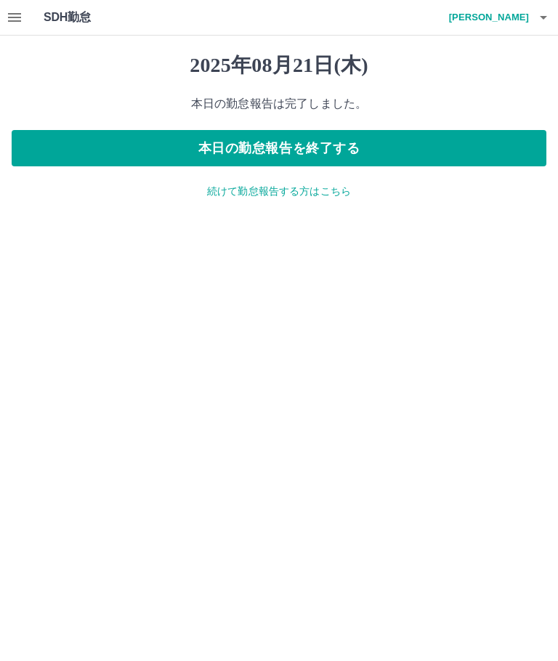
click at [322, 195] on p "続けて勤怠報告する方はこちら" at bounding box center [279, 191] width 534 height 15
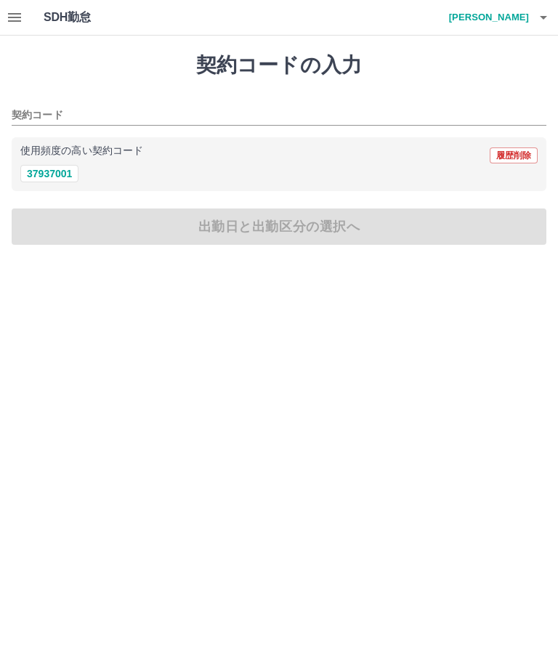
click at [29, 4] on div "SDH勤怠 野平　祥子" at bounding box center [279, 18] width 558 height 36
click at [17, 20] on icon "button" at bounding box center [14, 17] width 17 height 17
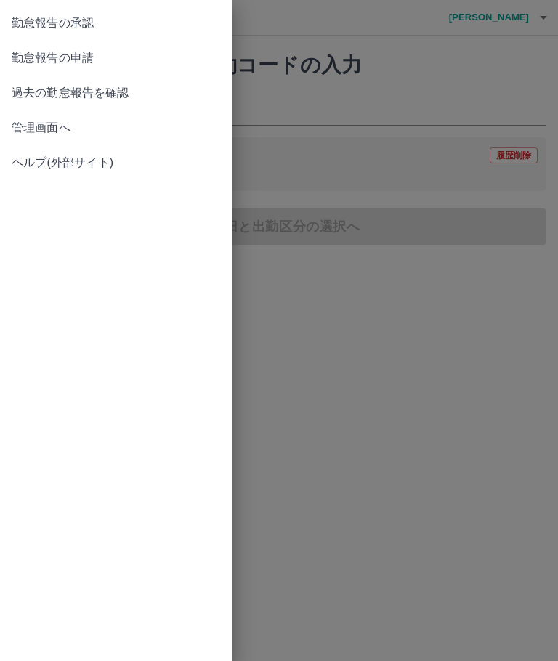
click at [81, 20] on span "勤怠報告の承認" at bounding box center [116, 23] width 209 height 17
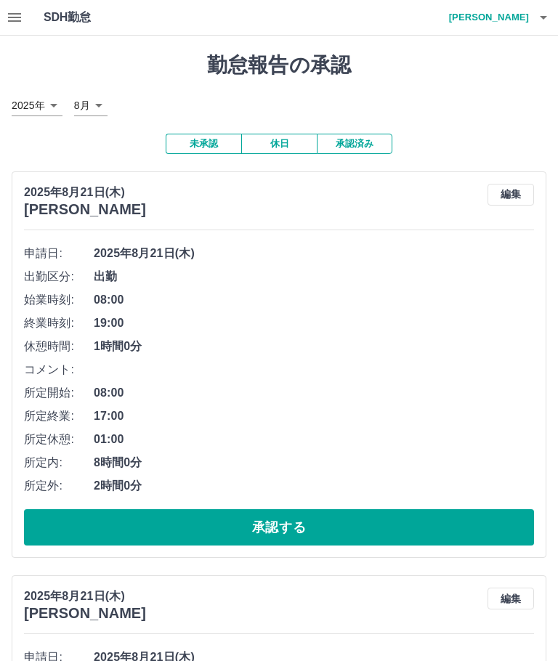
click at [316, 521] on button "承認する" at bounding box center [279, 527] width 510 height 36
click at [303, 532] on button "承認する" at bounding box center [279, 527] width 510 height 36
click at [291, 515] on button "承認する" at bounding box center [279, 527] width 510 height 36
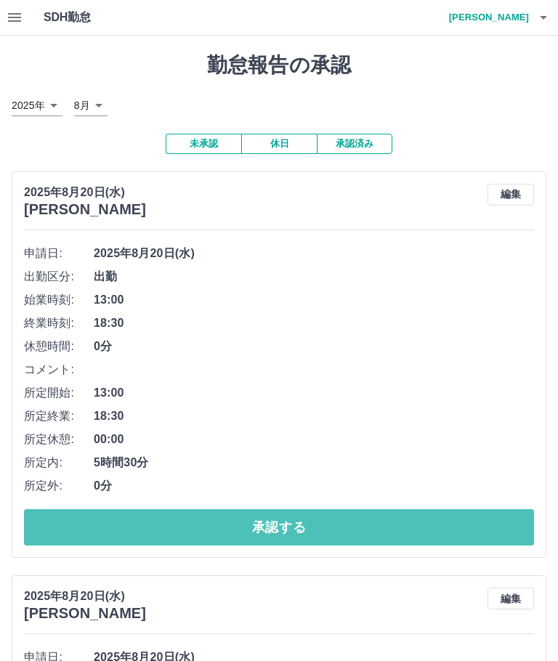
click at [319, 523] on button "承認する" at bounding box center [279, 527] width 510 height 36
click at [341, 515] on button "承認する" at bounding box center [279, 527] width 510 height 36
click at [310, 524] on button "承認する" at bounding box center [279, 527] width 510 height 36
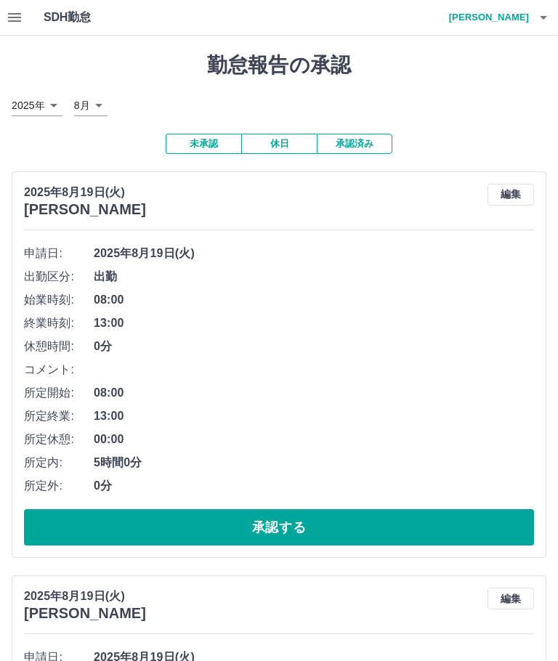
click at [327, 518] on button "承認する" at bounding box center [279, 527] width 510 height 36
click at [313, 518] on button "承認する" at bounding box center [279, 527] width 510 height 36
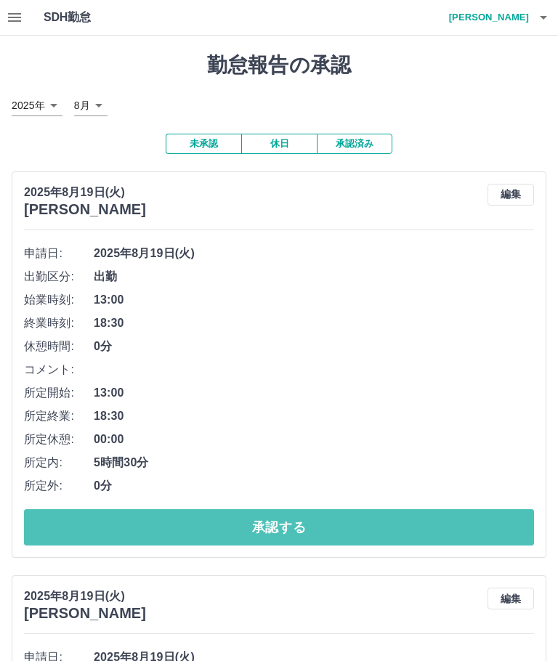
click at [301, 523] on button "承認する" at bounding box center [279, 527] width 510 height 36
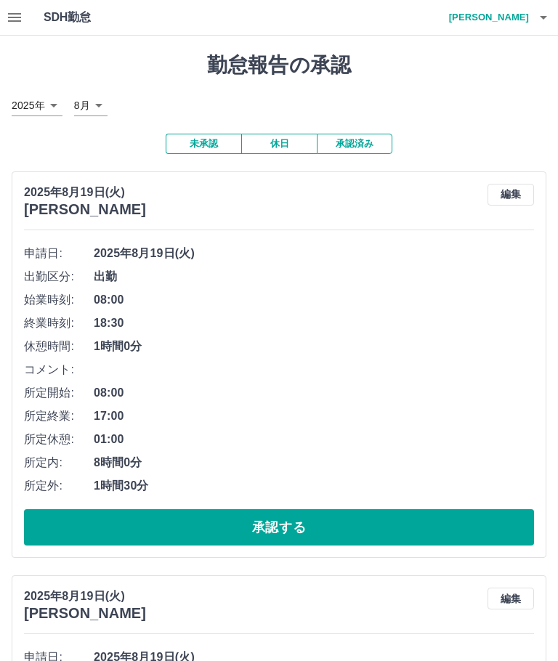
click at [280, 520] on button "承認する" at bounding box center [279, 527] width 510 height 36
click at [306, 524] on button "承認する" at bounding box center [279, 527] width 510 height 36
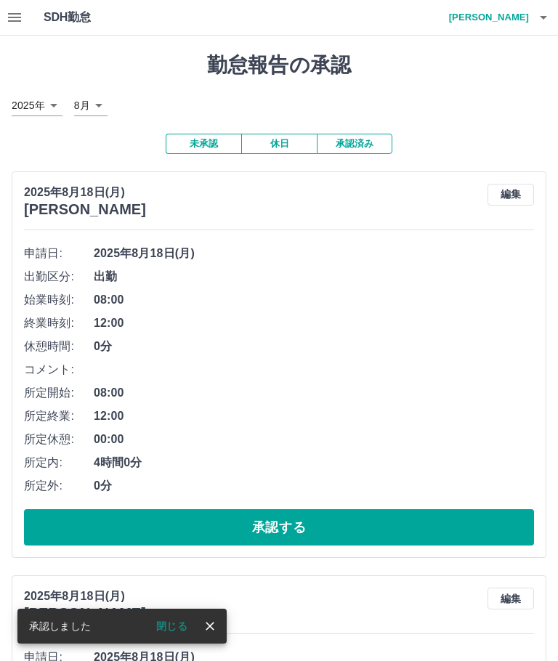
click at [340, 525] on button "承認する" at bounding box center [279, 527] width 510 height 36
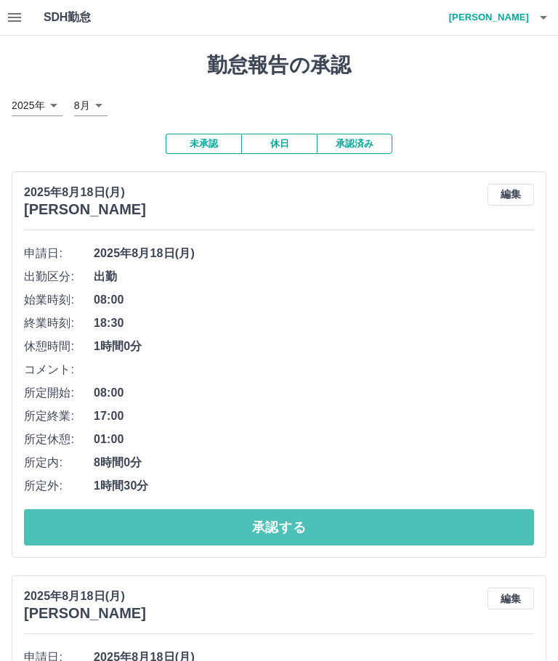
click at [338, 527] on button "承認する" at bounding box center [279, 527] width 510 height 36
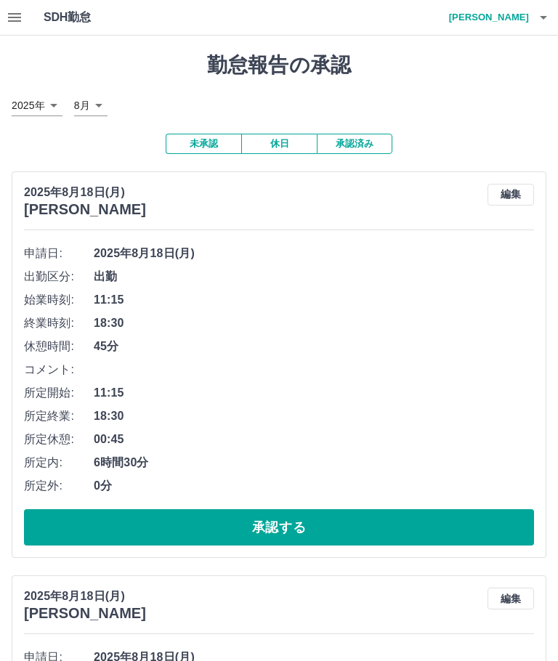
click at [292, 515] on button "承認する" at bounding box center [279, 527] width 510 height 36
click at [342, 530] on button "承認する" at bounding box center [279, 527] width 510 height 36
click at [315, 529] on button "承認する" at bounding box center [279, 527] width 510 height 36
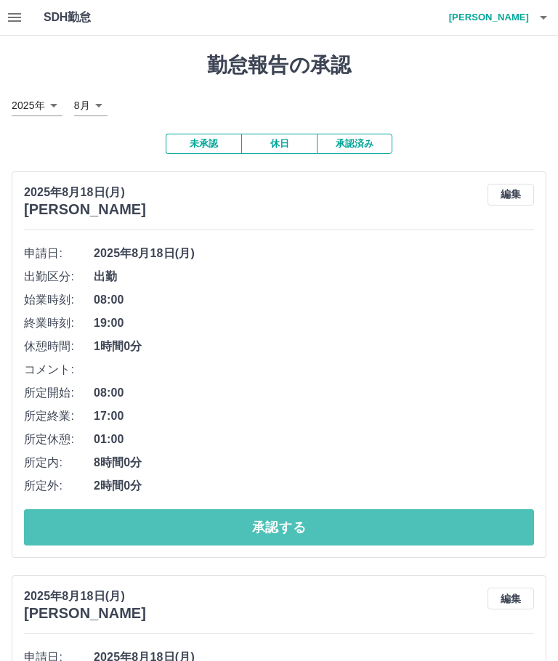
click at [383, 515] on button "承認する" at bounding box center [279, 527] width 510 height 36
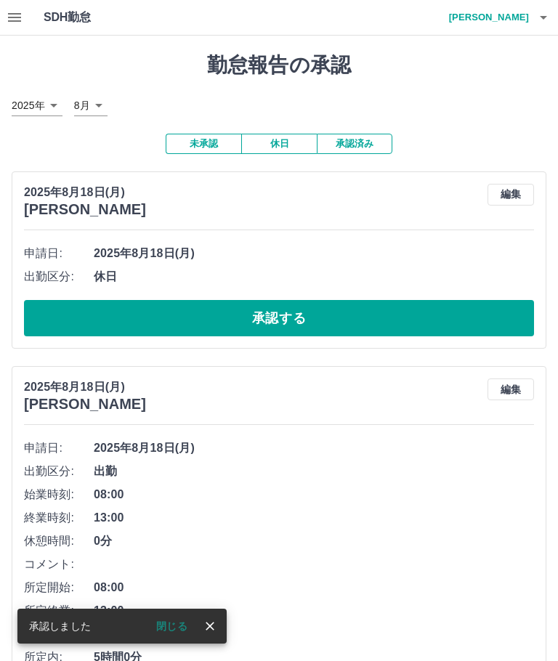
click at [319, 319] on button "承認する" at bounding box center [279, 318] width 510 height 36
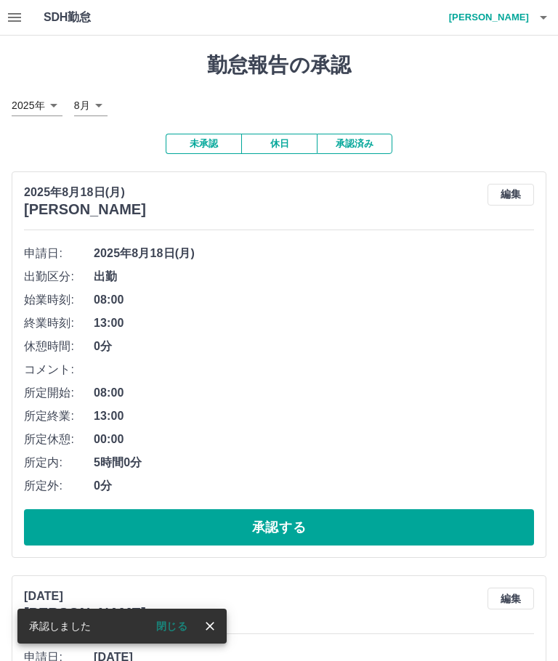
click at [318, 522] on button "承認する" at bounding box center [279, 527] width 510 height 36
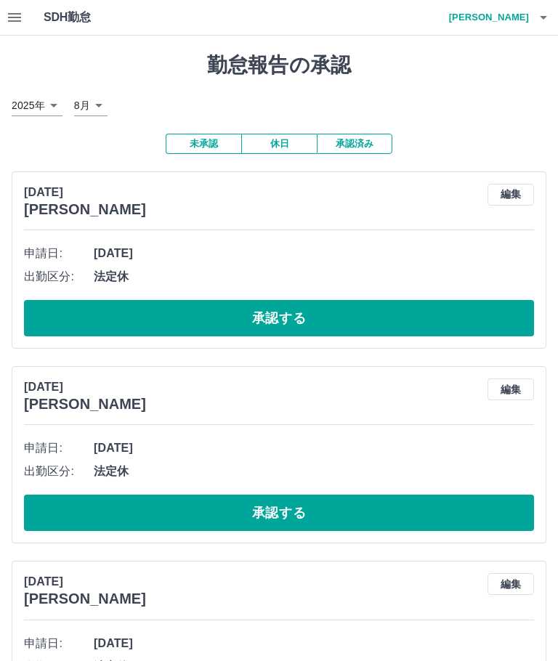
click at [314, 319] on button "承認する" at bounding box center [279, 318] width 510 height 36
click at [305, 315] on button "承認する" at bounding box center [279, 318] width 510 height 36
click at [287, 312] on button "承認する" at bounding box center [279, 318] width 510 height 36
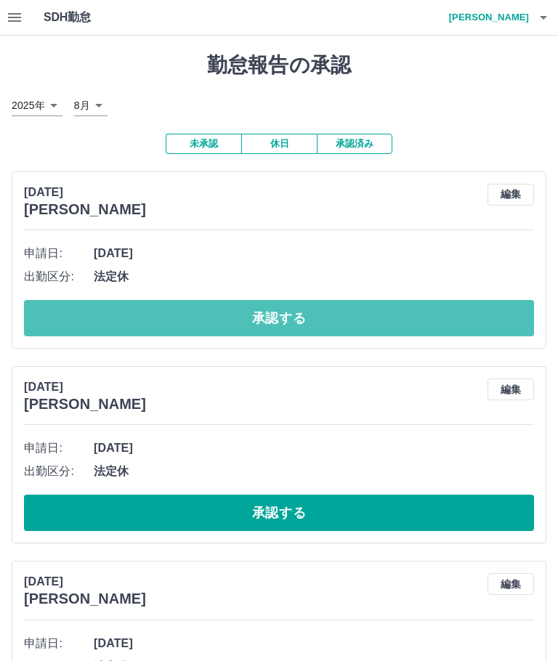
click at [281, 308] on button "承認する" at bounding box center [279, 318] width 510 height 36
click at [315, 319] on button "承認する" at bounding box center [279, 318] width 510 height 36
click at [280, 310] on button "承認する" at bounding box center [279, 318] width 510 height 36
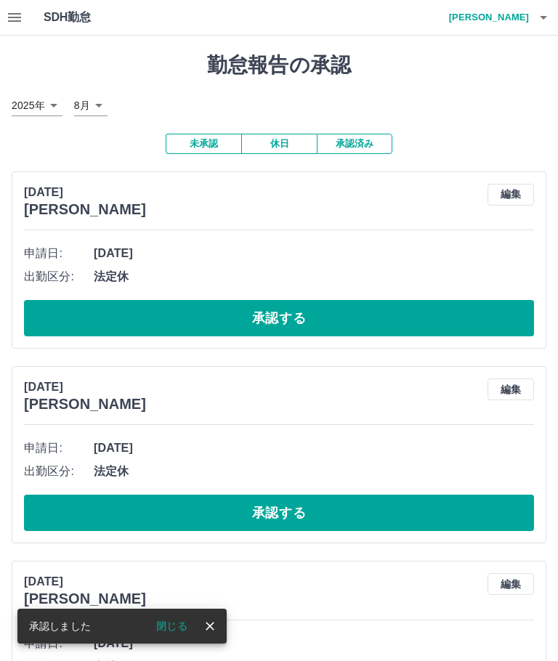
click at [313, 314] on button "承認する" at bounding box center [279, 318] width 510 height 36
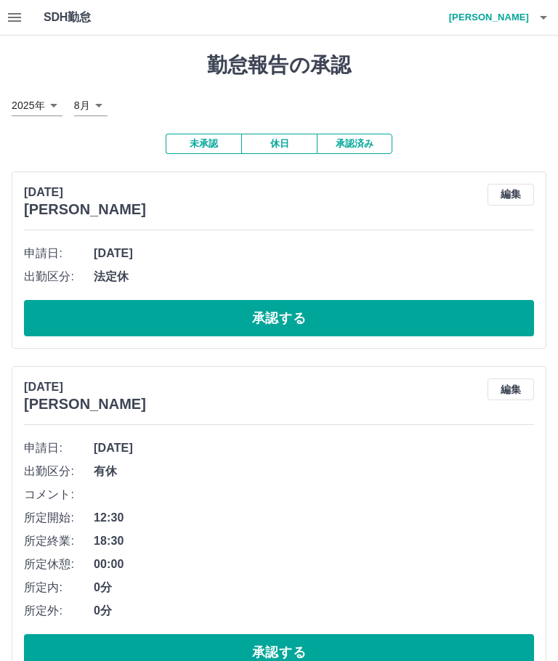
click at [301, 317] on button "承認する" at bounding box center [279, 318] width 510 height 36
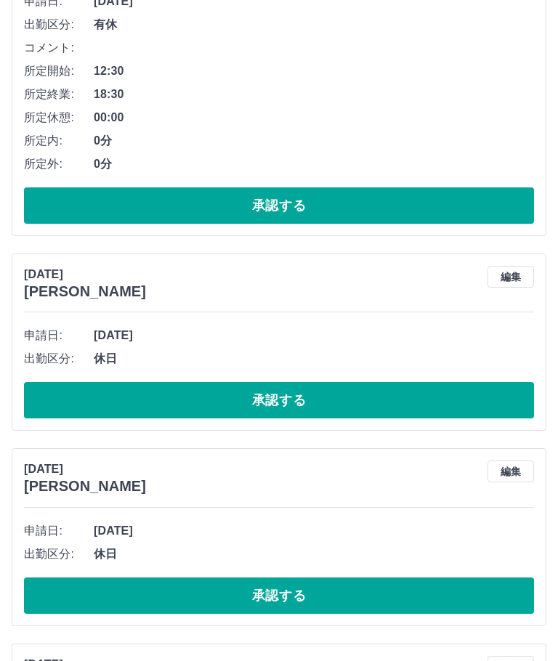
scroll to position [252, 0]
click at [298, 396] on button "承認する" at bounding box center [279, 400] width 510 height 36
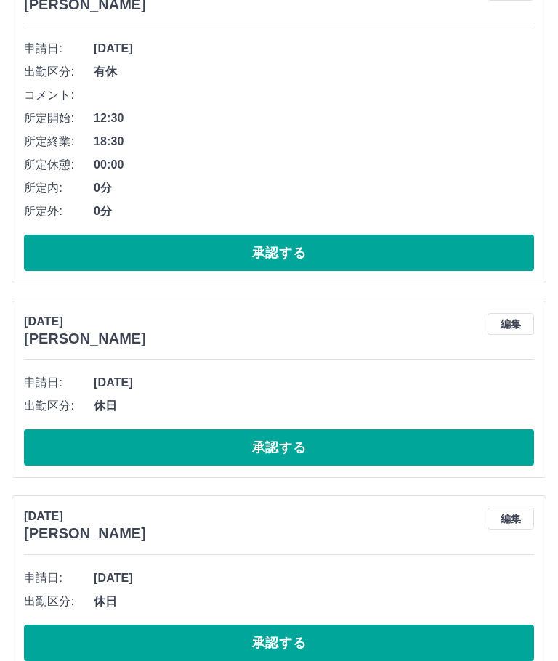
scroll to position [205, 0]
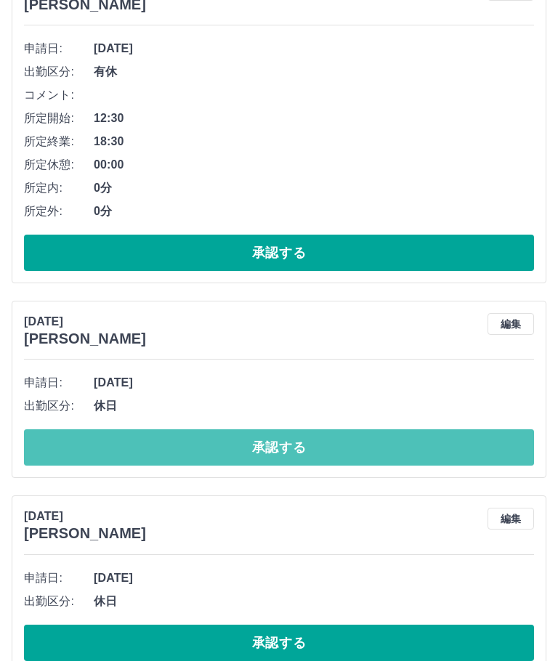
click at [274, 448] on button "承認する" at bounding box center [279, 447] width 510 height 36
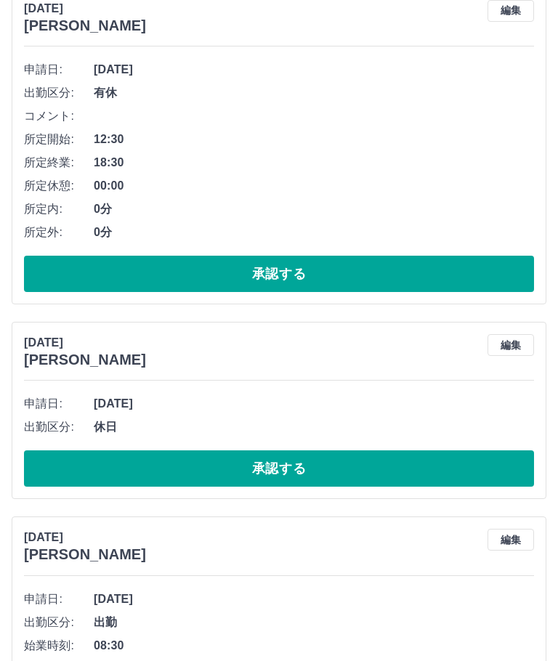
scroll to position [184, 0]
click at [286, 469] on button "承認する" at bounding box center [279, 468] width 510 height 36
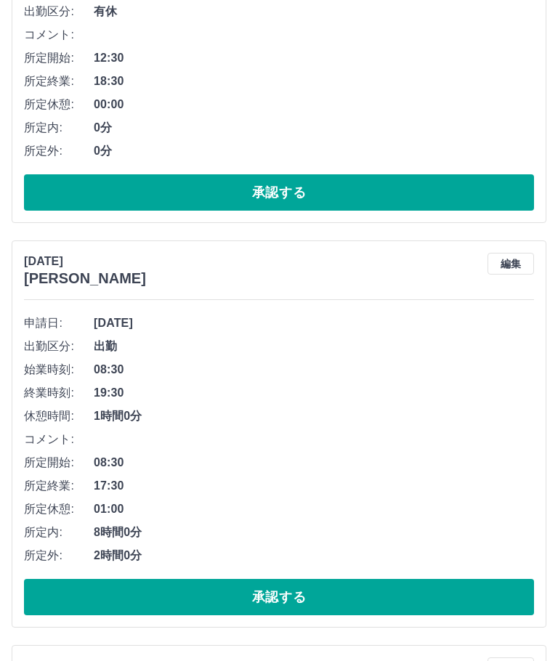
scroll to position [690, 0]
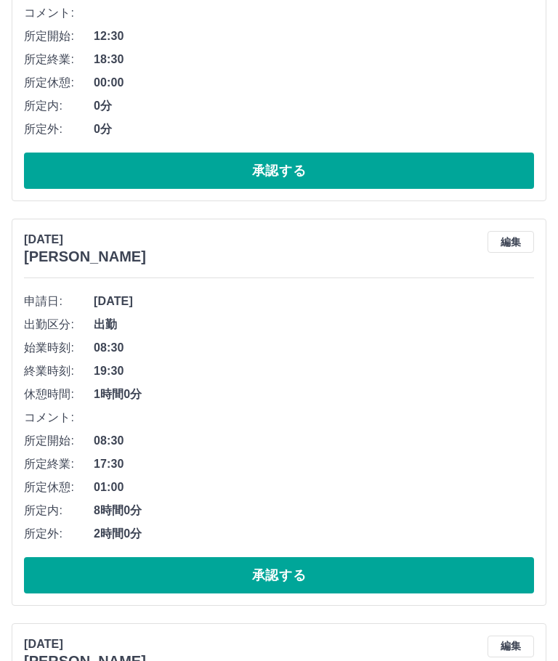
click at [277, 574] on button "承認する" at bounding box center [279, 575] width 510 height 36
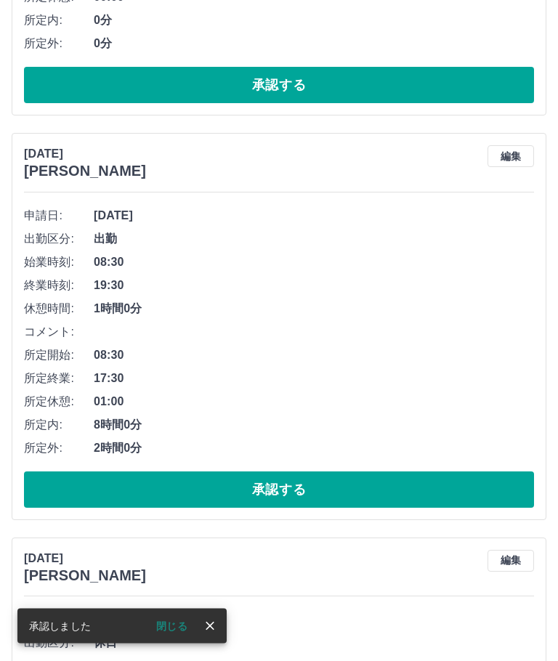
scroll to position [785, 0]
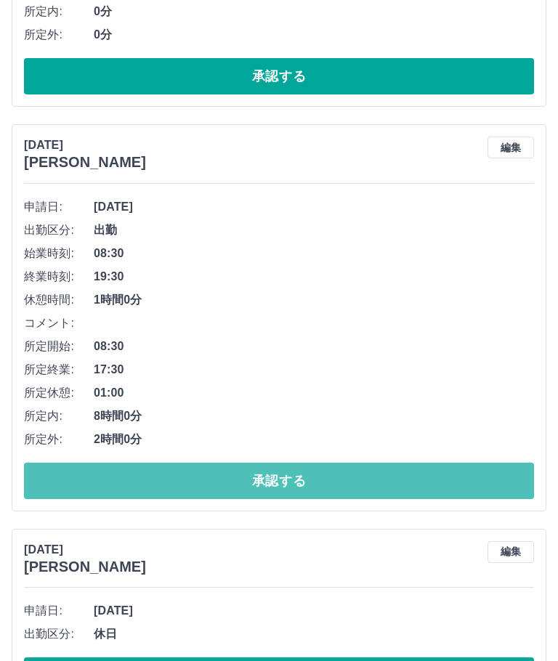
click at [296, 476] on button "承認する" at bounding box center [279, 480] width 510 height 36
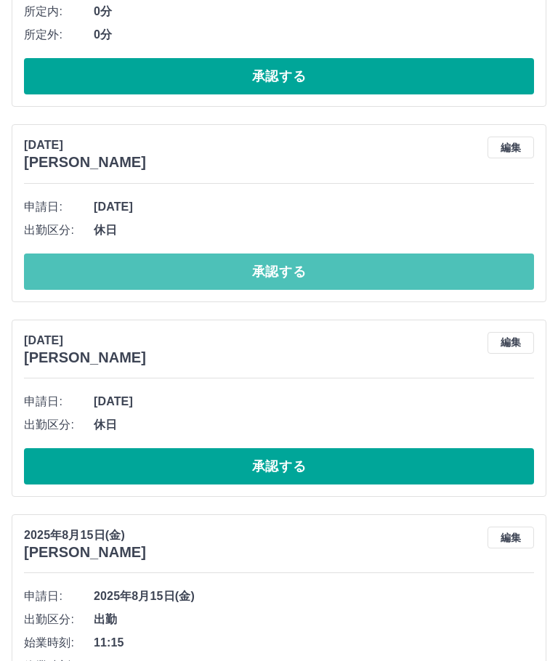
click at [319, 268] on button "承認する" at bounding box center [279, 271] width 510 height 36
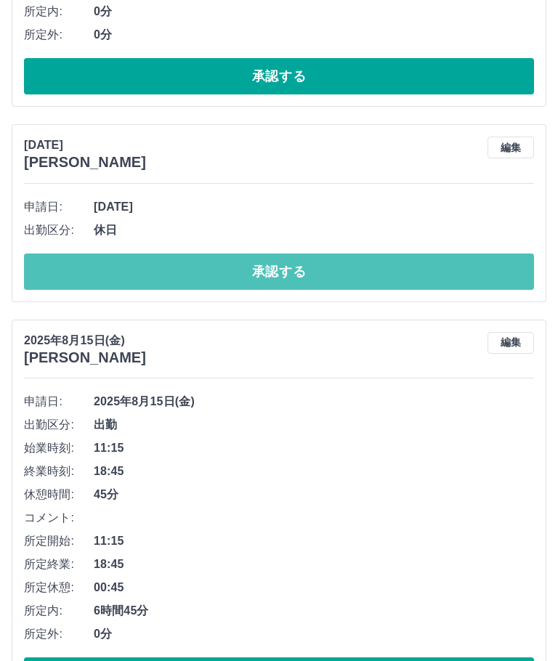
click at [300, 266] on button "承認する" at bounding box center [279, 271] width 510 height 36
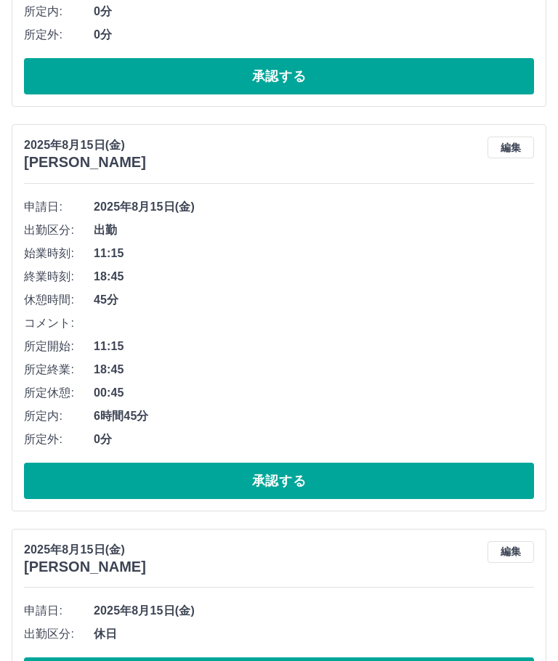
click at [283, 478] on button "承認する" at bounding box center [279, 480] width 510 height 36
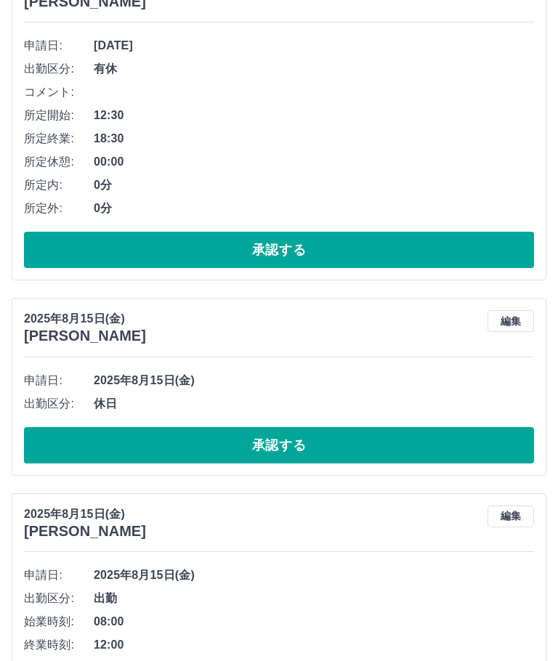
scroll to position [674, 0]
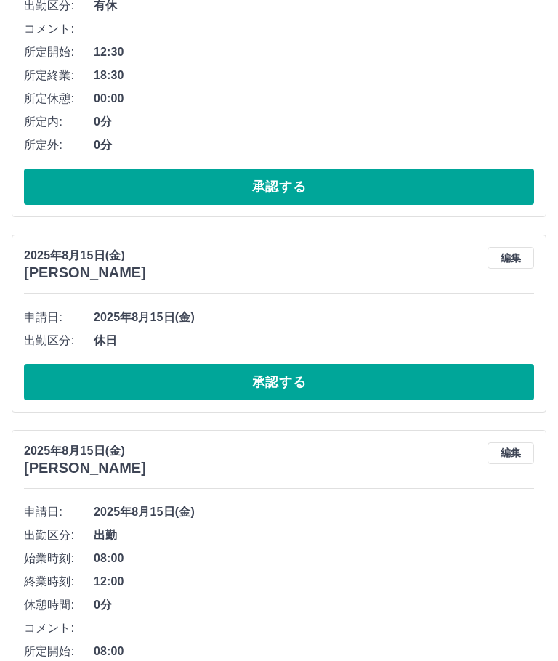
click at [320, 378] on button "承認する" at bounding box center [279, 382] width 510 height 36
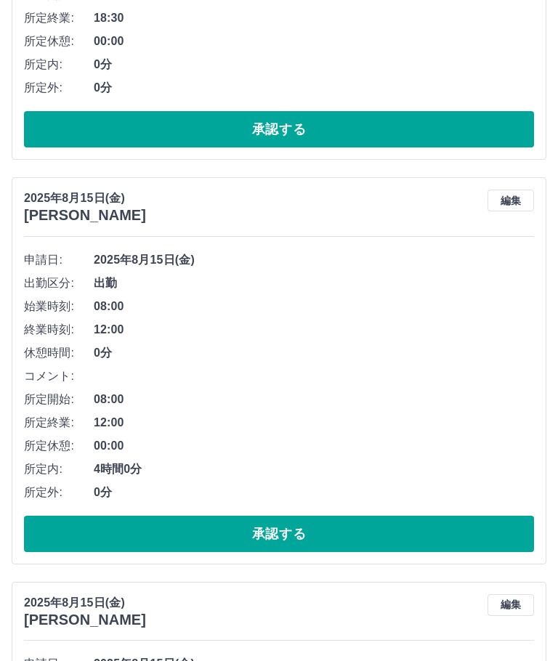
scroll to position [729, 0]
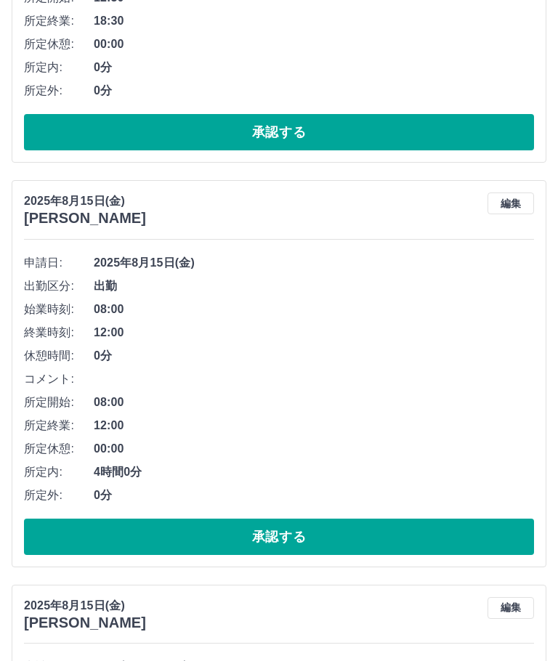
click at [319, 535] on button "承認する" at bounding box center [279, 536] width 510 height 36
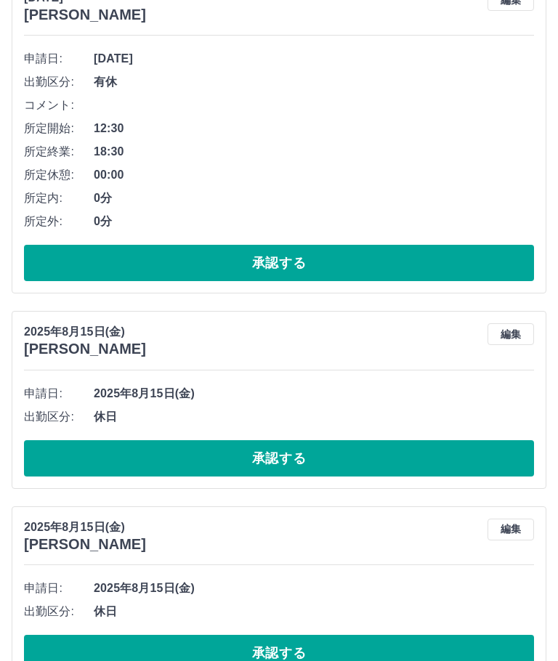
scroll to position [598, 0]
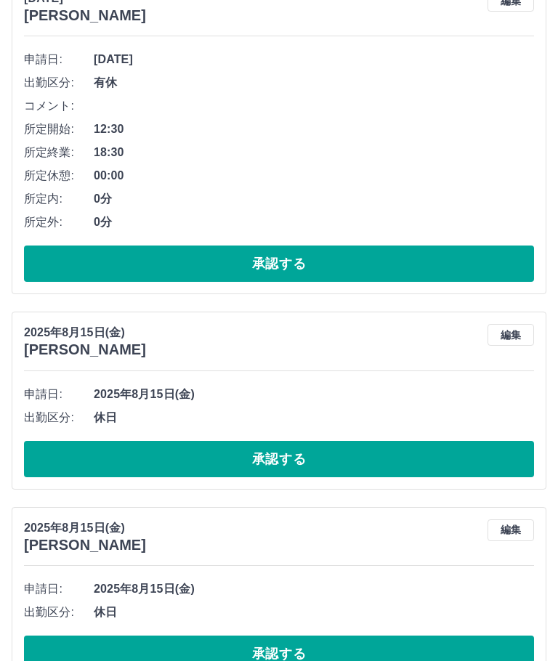
click at [295, 455] on button "承認する" at bounding box center [279, 459] width 510 height 36
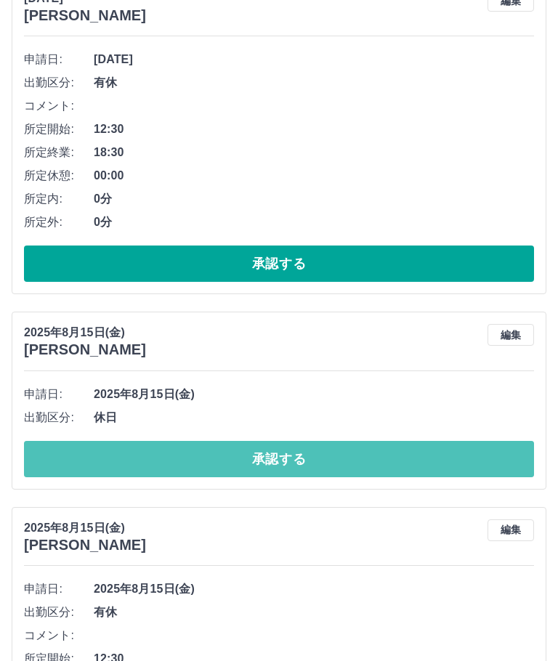
click at [295, 461] on button "承認する" at bounding box center [279, 459] width 510 height 36
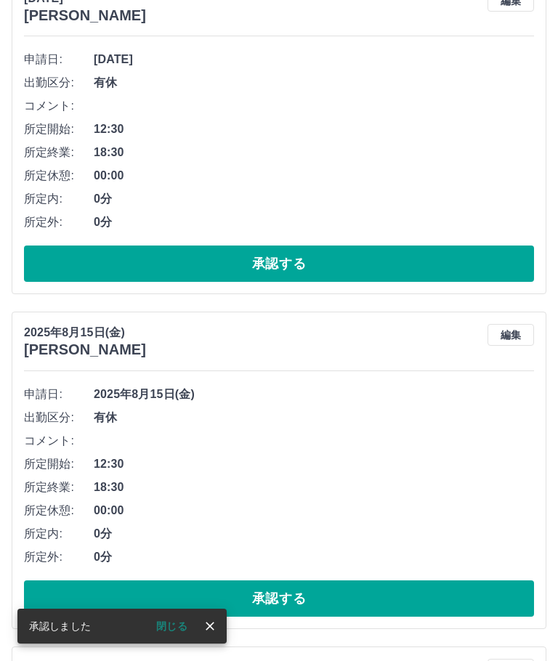
click at [300, 595] on button "承認する" at bounding box center [279, 598] width 510 height 36
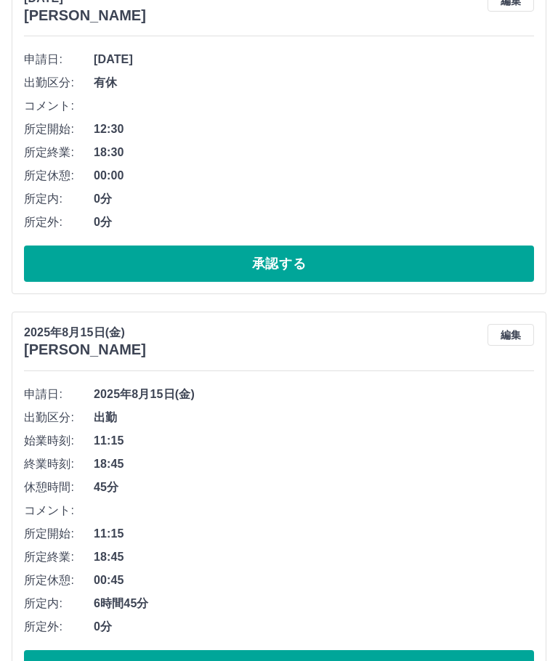
click at [277, 660] on button "承認する" at bounding box center [279, 668] width 510 height 36
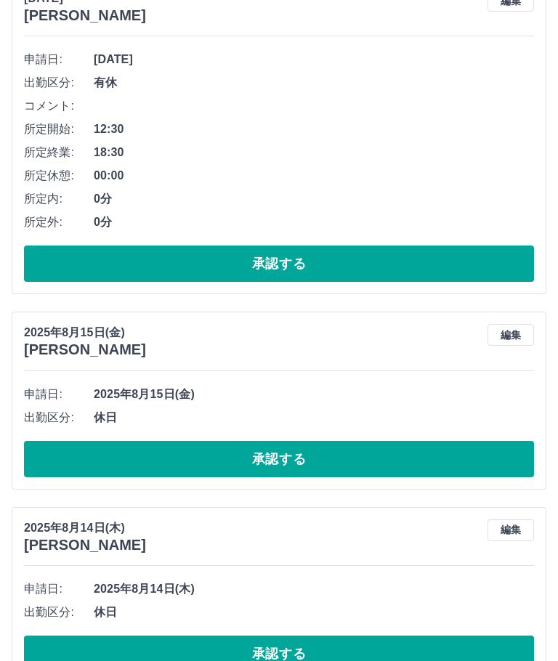
click at [322, 462] on button "承認する" at bounding box center [279, 459] width 510 height 36
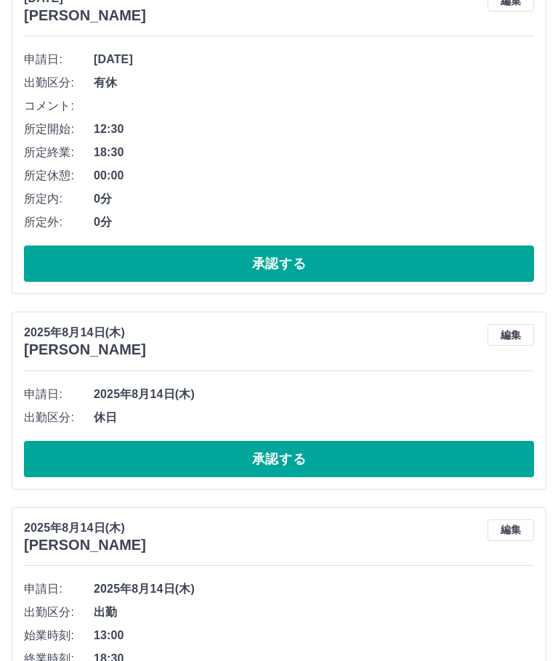
click at [277, 450] on button "承認する" at bounding box center [279, 459] width 510 height 36
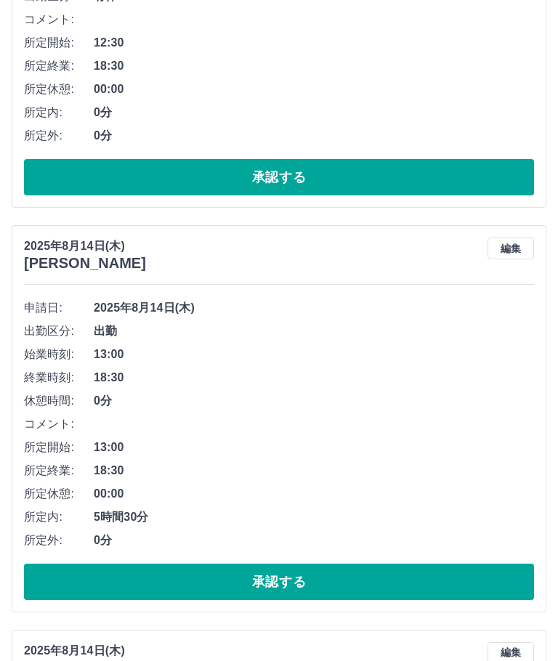
scroll to position [689, 0]
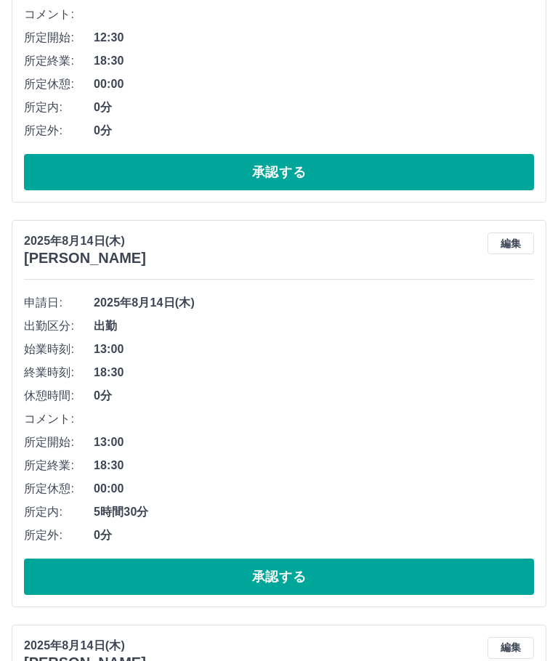
click at [324, 571] on button "承認する" at bounding box center [279, 576] width 510 height 36
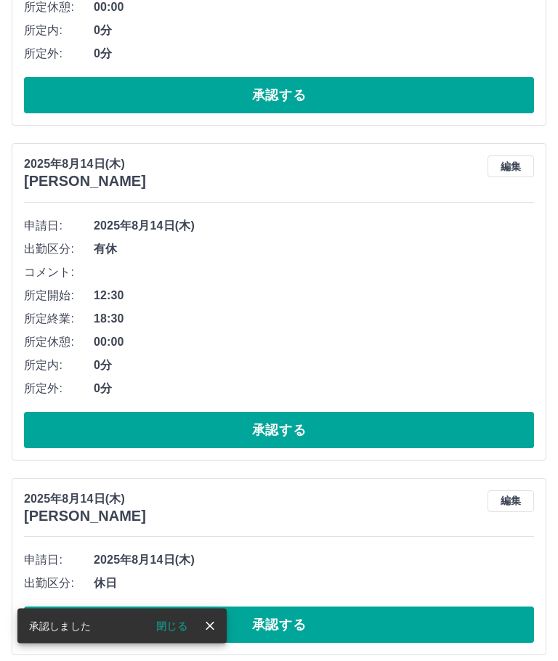
scroll to position [768, 0]
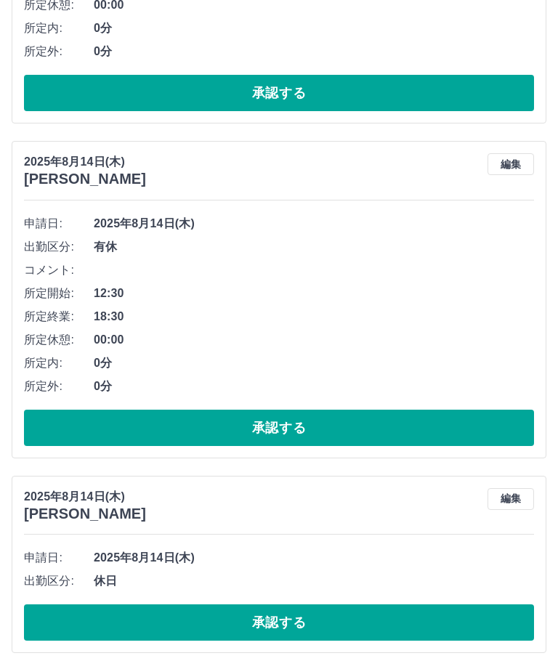
click at [321, 419] on button "承認する" at bounding box center [279, 427] width 510 height 36
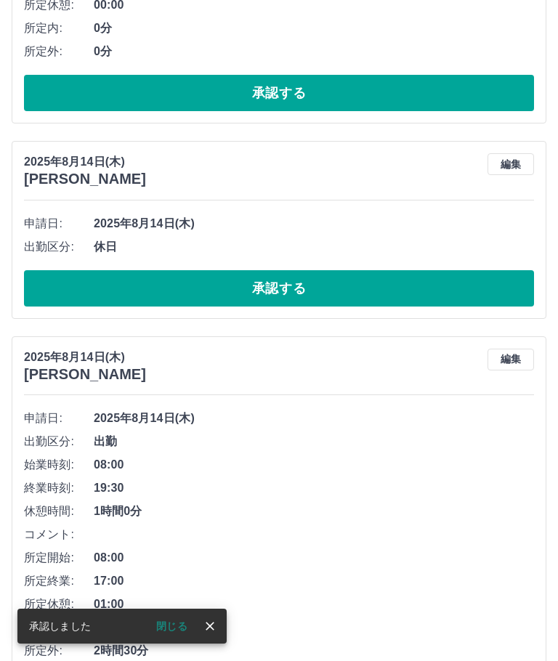
click at [282, 280] on button "承認する" at bounding box center [279, 288] width 510 height 36
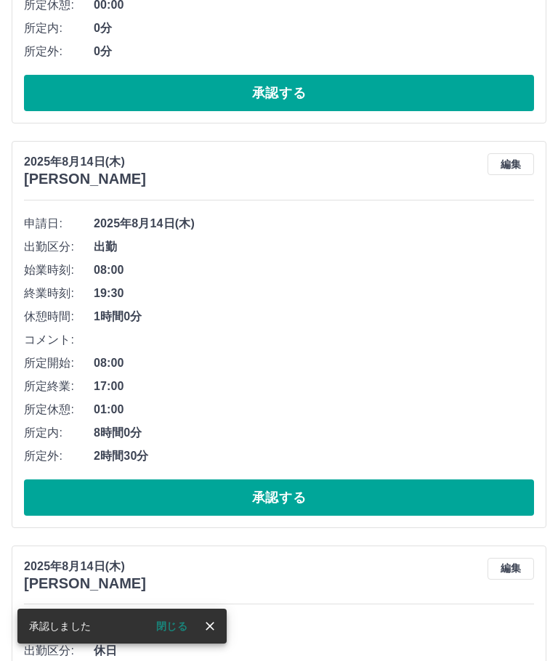
click at [290, 486] on button "承認する" at bounding box center [279, 497] width 510 height 36
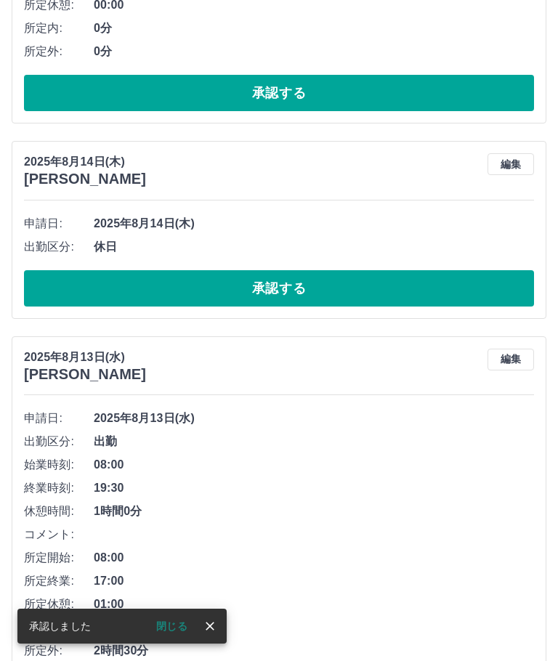
click at [330, 282] on button "承認する" at bounding box center [279, 288] width 510 height 36
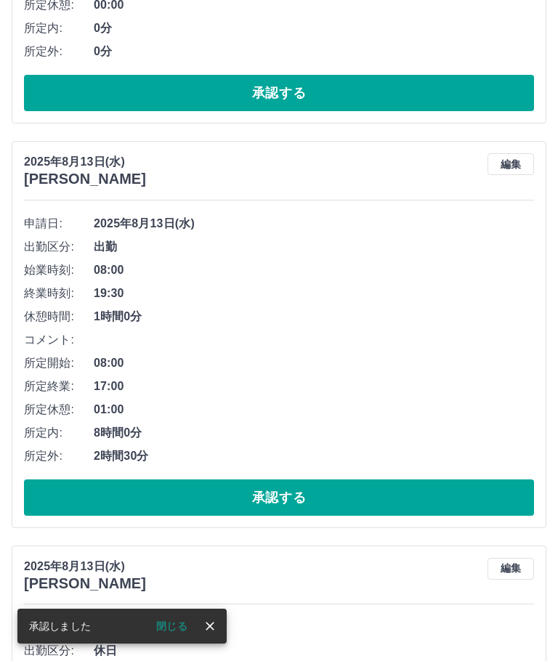
click at [282, 492] on button "承認する" at bounding box center [279, 497] width 510 height 36
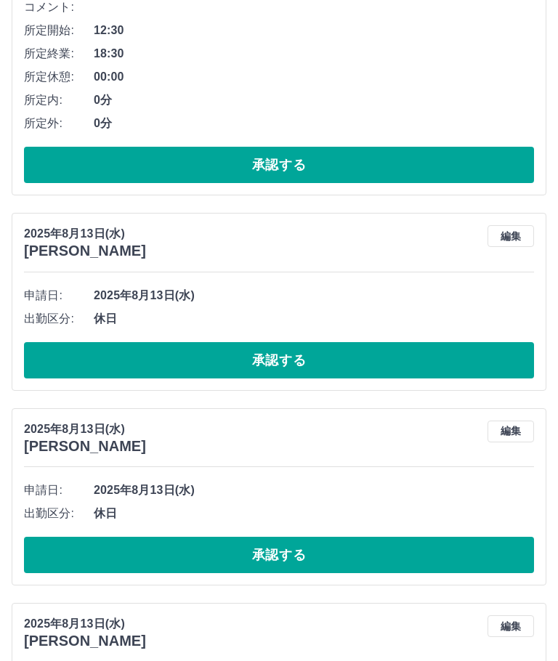
scroll to position [697, 0]
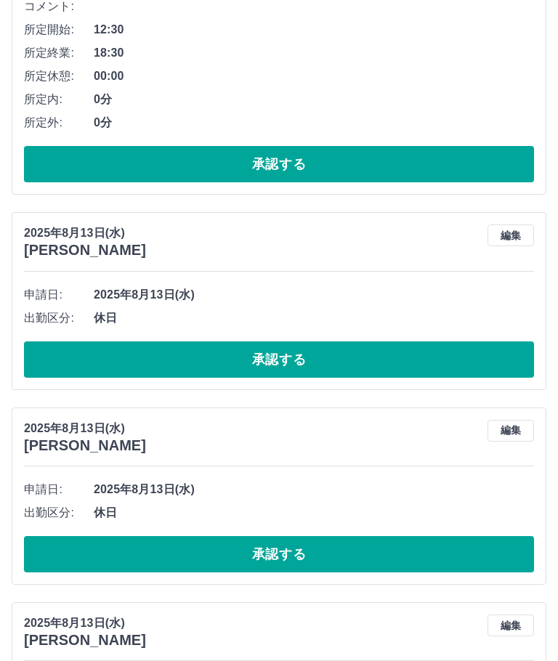
click at [299, 352] on button "承認する" at bounding box center [279, 359] width 510 height 36
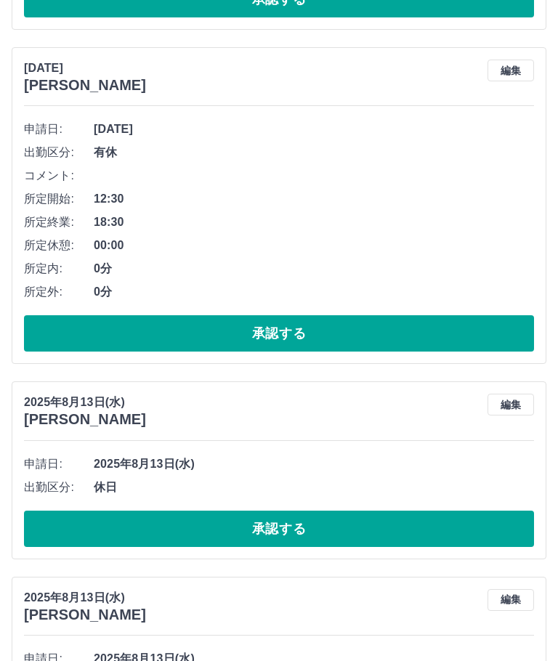
scroll to position [527, 0]
click at [285, 537] on button "承認する" at bounding box center [279, 529] width 510 height 36
click at [322, 530] on button "承認する" at bounding box center [279, 528] width 510 height 36
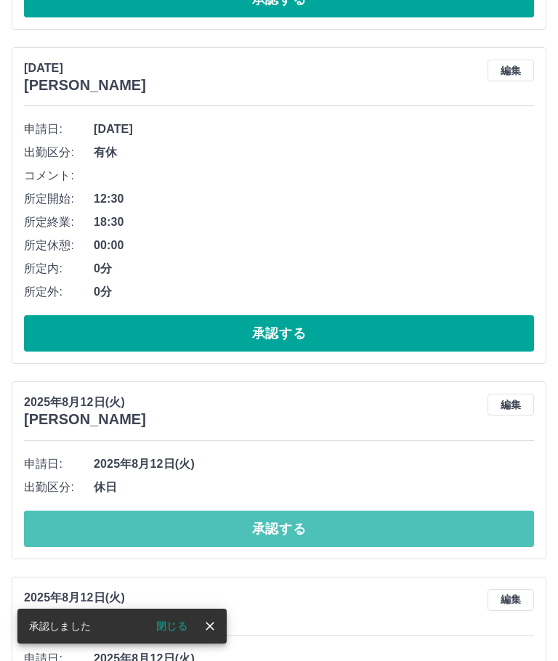
click at [308, 531] on button "承認する" at bounding box center [279, 528] width 510 height 36
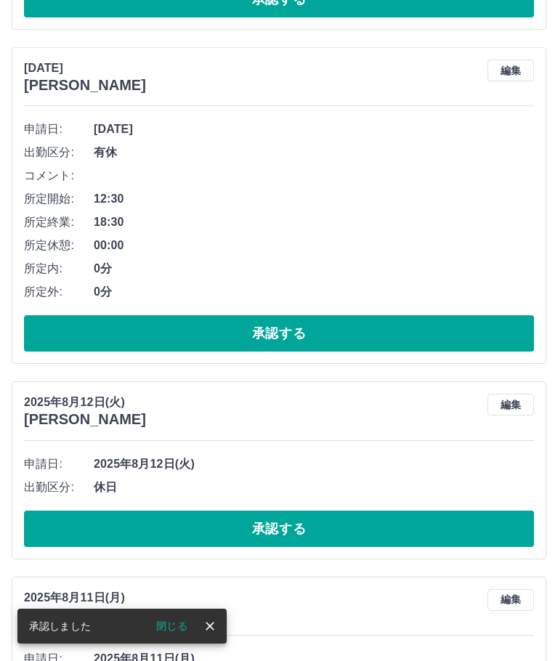
click at [353, 535] on button "承認する" at bounding box center [279, 528] width 510 height 36
click at [345, 532] on button "承認する" at bounding box center [279, 528] width 510 height 36
click at [306, 522] on button "承認する" at bounding box center [279, 528] width 510 height 36
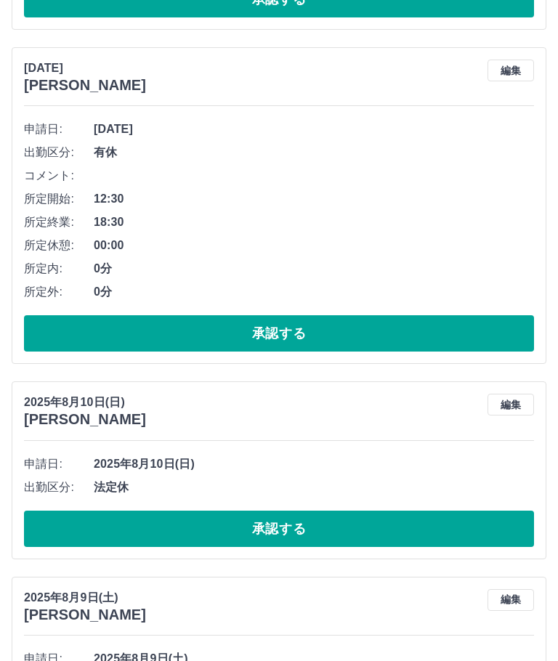
click at [301, 525] on button "承認する" at bounding box center [279, 528] width 510 height 36
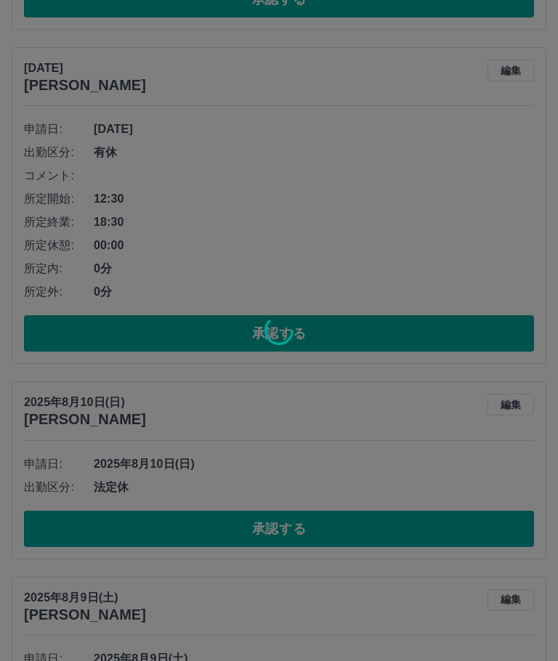
scroll to position [392, 0]
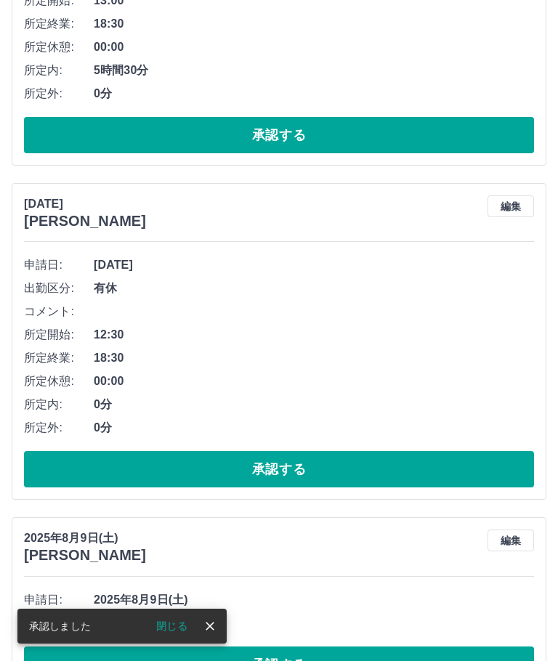
click at [341, 657] on button "承認する" at bounding box center [279, 664] width 510 height 36
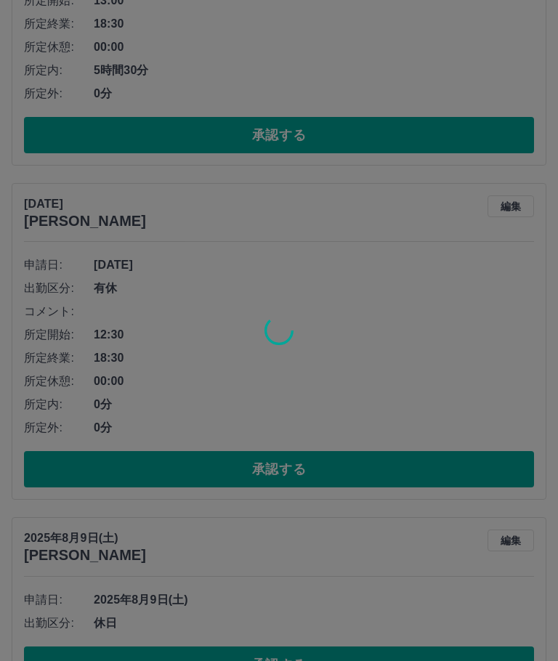
scroll to position [197, 0]
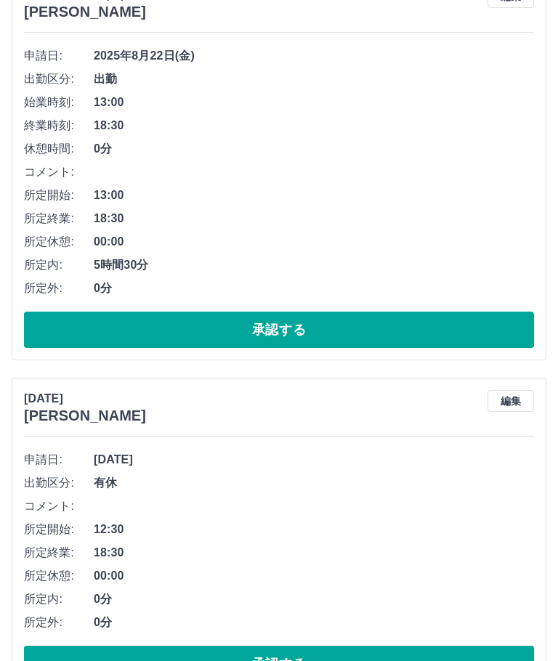
click at [303, 338] on button "承認する" at bounding box center [279, 329] width 510 height 36
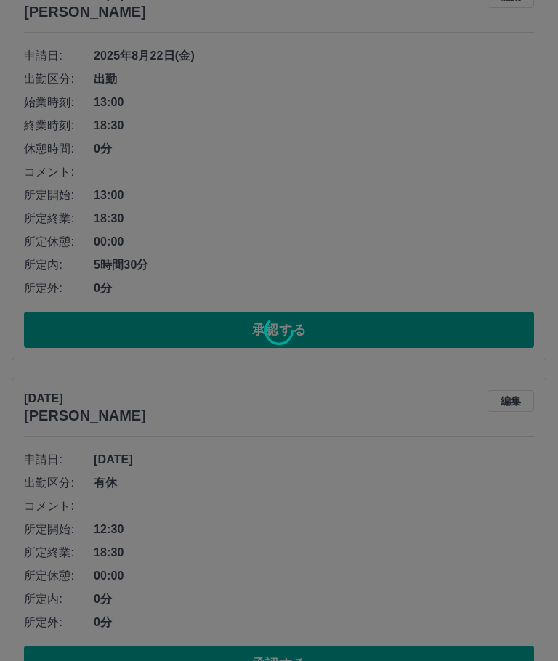
scroll to position [0, 0]
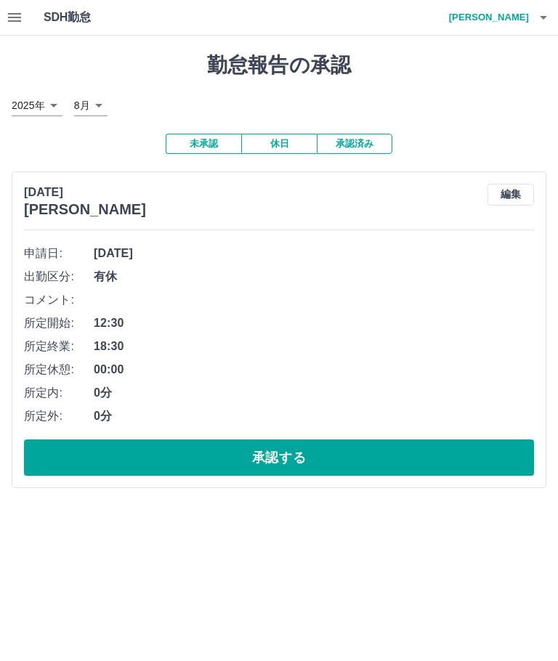
click at [5, 20] on button "button" at bounding box center [14, 17] width 29 height 35
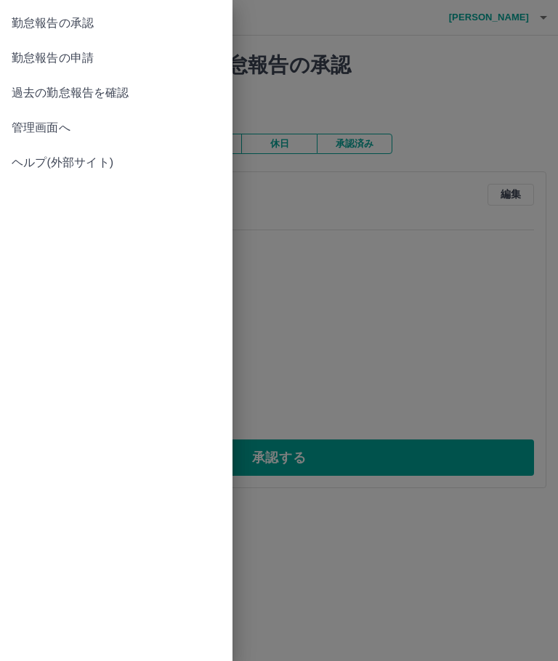
click at [275, 28] on div at bounding box center [279, 330] width 558 height 661
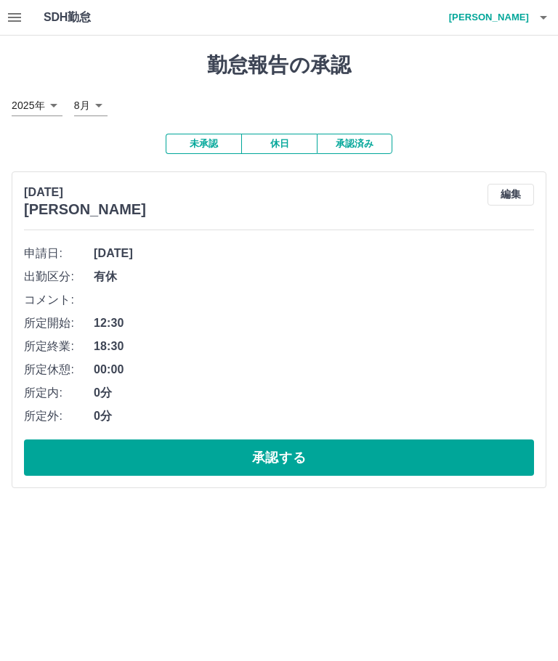
click at [519, 26] on h4 "野平　祥子" at bounding box center [484, 17] width 87 height 35
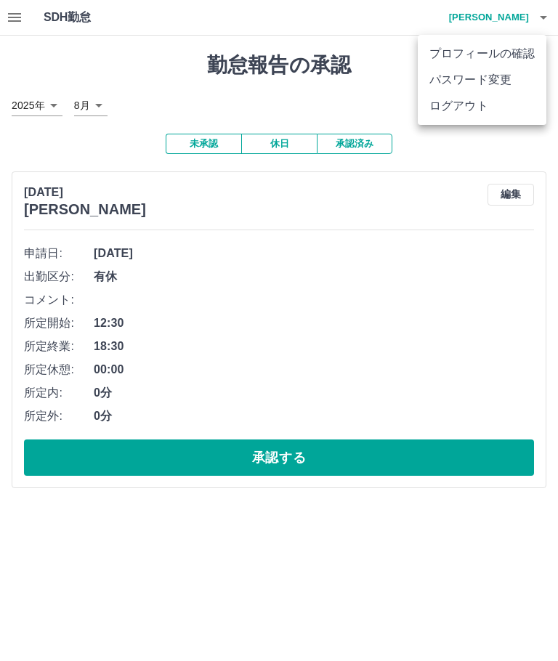
click at [470, 113] on li "ログアウト" at bounding box center [481, 106] width 129 height 26
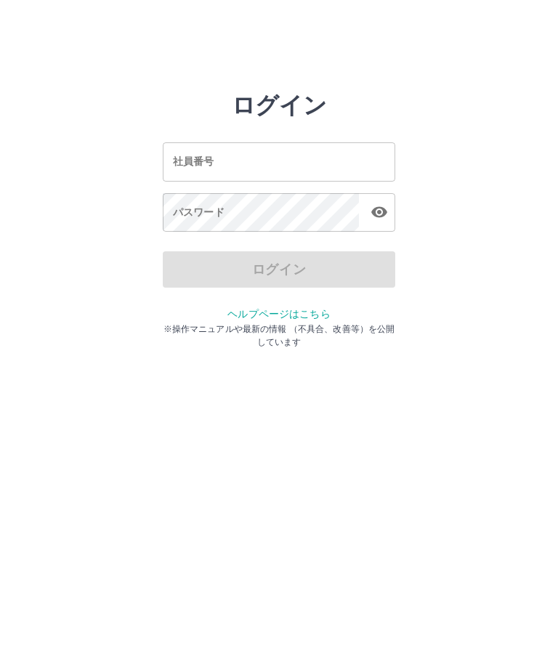
click at [216, 151] on input "社員番号" at bounding box center [279, 161] width 232 height 38
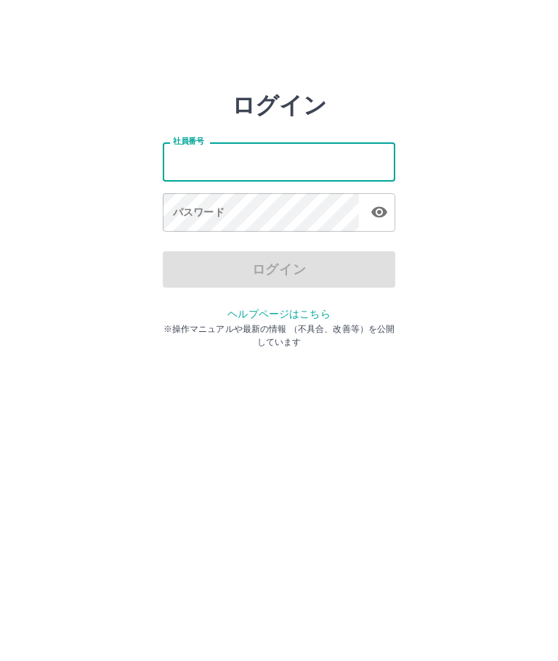
click at [188, 152] on input "社員番号" at bounding box center [279, 161] width 232 height 38
type input "*******"
click at [190, 210] on div "パスワード パスワード" at bounding box center [279, 213] width 232 height 41
click at [189, 210] on div "パスワード パスワード" at bounding box center [279, 213] width 232 height 41
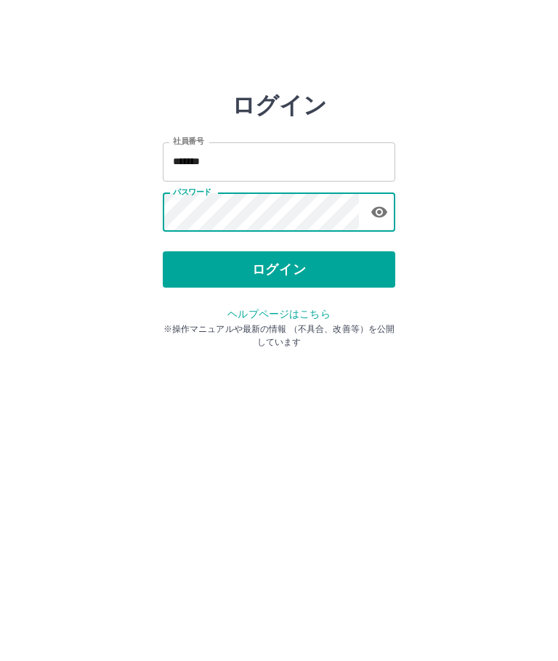
click at [289, 268] on button "ログイン" at bounding box center [279, 269] width 232 height 36
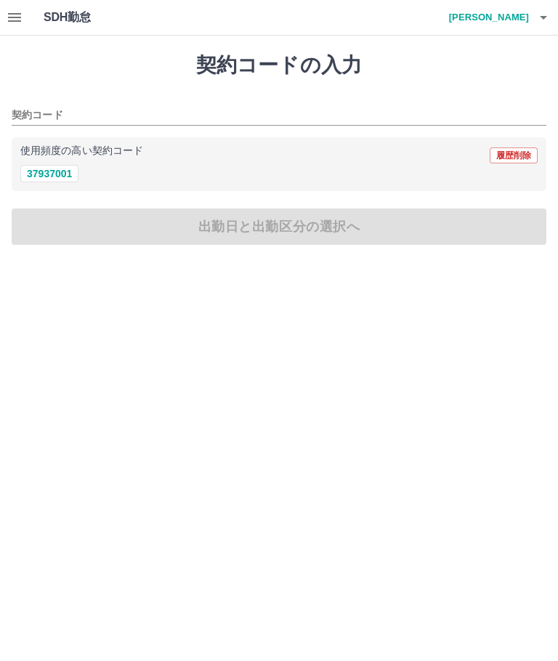
click at [53, 174] on button "37937001" at bounding box center [49, 173] width 58 height 17
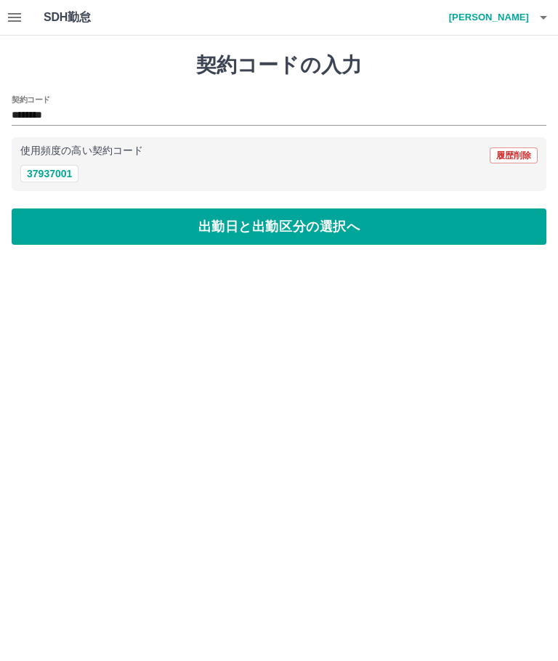
type input "********"
click at [279, 224] on button "出勤日と出勤区分の選択へ" at bounding box center [279, 226] width 534 height 36
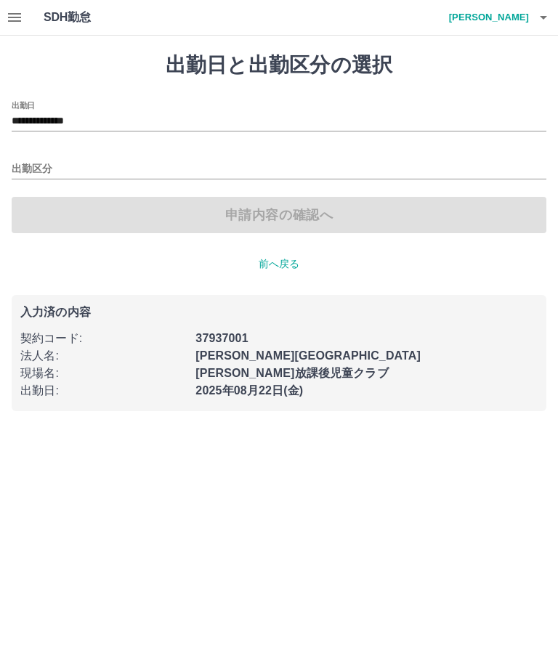
click at [66, 116] on input "**********" at bounding box center [279, 122] width 534 height 18
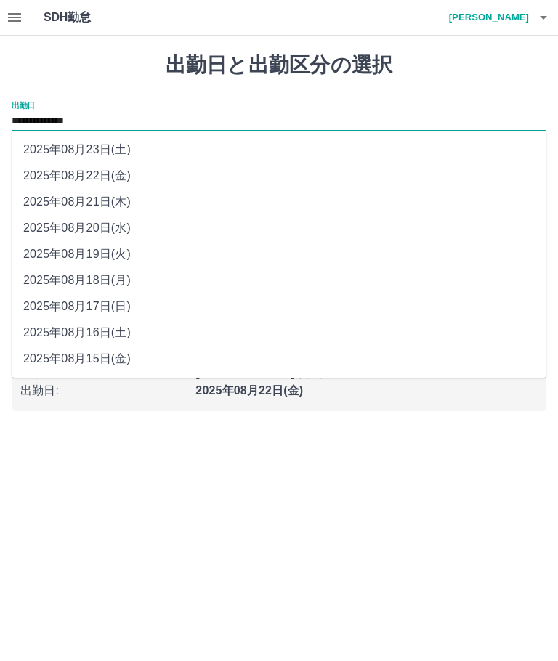
click at [101, 362] on li "2025年08月15日(金)" at bounding box center [279, 359] width 534 height 26
type input "**********"
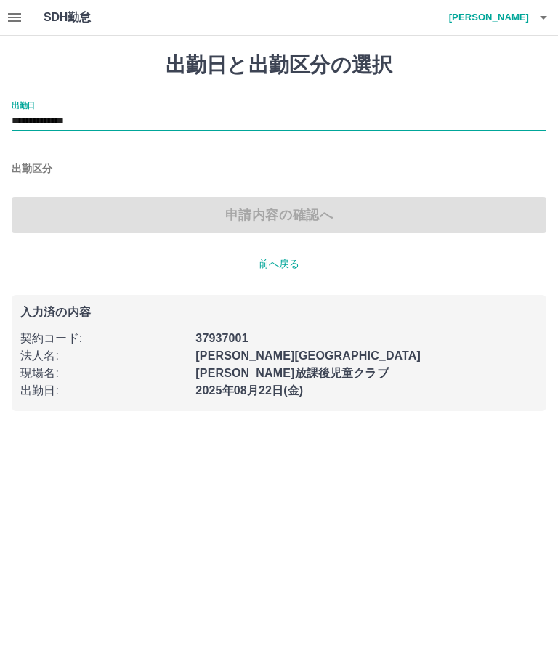
click at [35, 174] on input "出勤区分" at bounding box center [279, 169] width 534 height 18
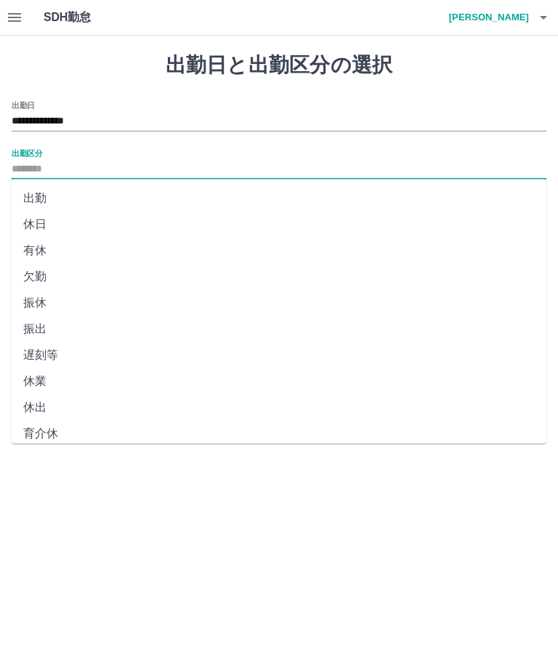
click at [38, 203] on li "出勤" at bounding box center [279, 198] width 534 height 26
type input "**"
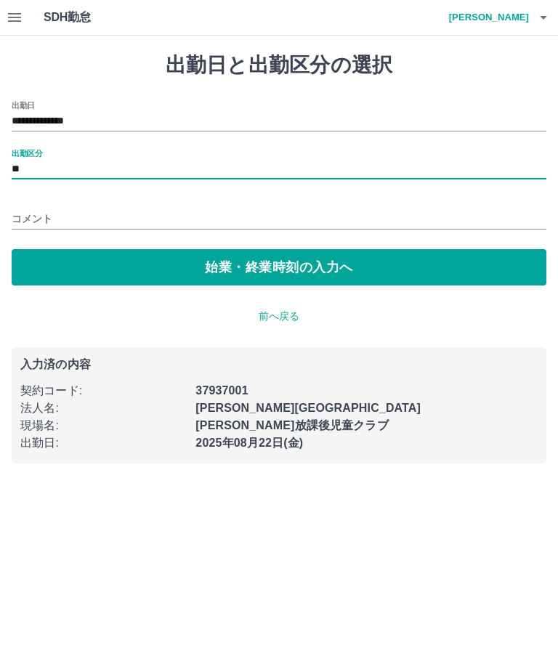
click at [309, 269] on button "始業・終業時刻の入力へ" at bounding box center [279, 267] width 534 height 36
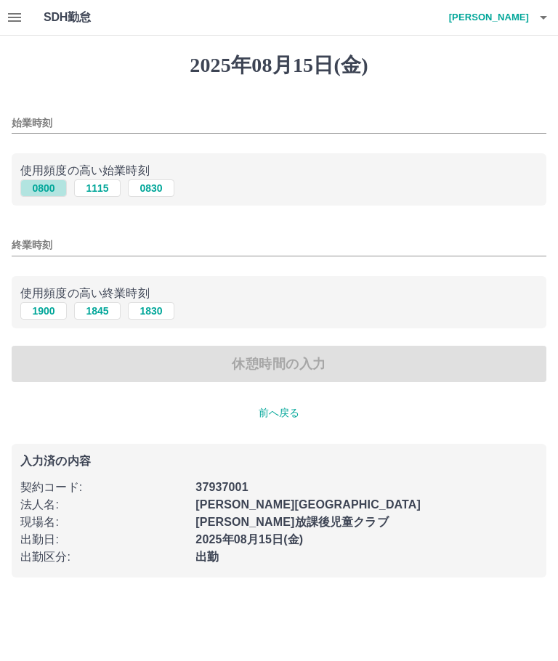
click at [38, 189] on button "0800" at bounding box center [43, 187] width 46 height 17
type input "****"
click at [29, 250] on input "終業時刻" at bounding box center [279, 245] width 534 height 21
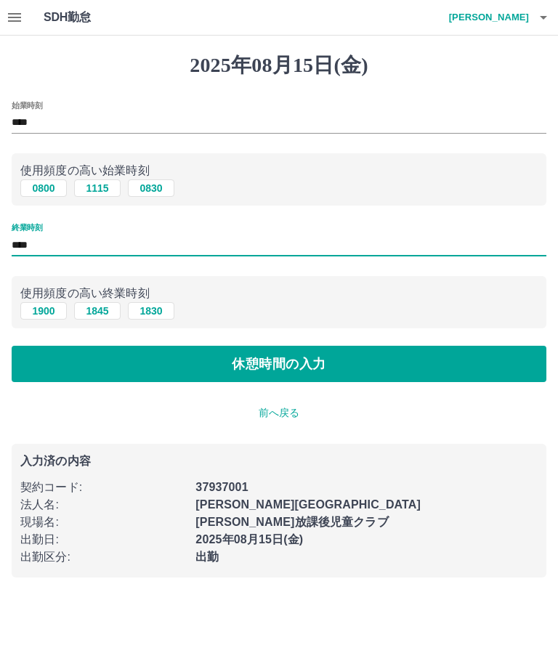
type input "****"
click at [298, 367] on button "休憩時間の入力" at bounding box center [279, 364] width 534 height 36
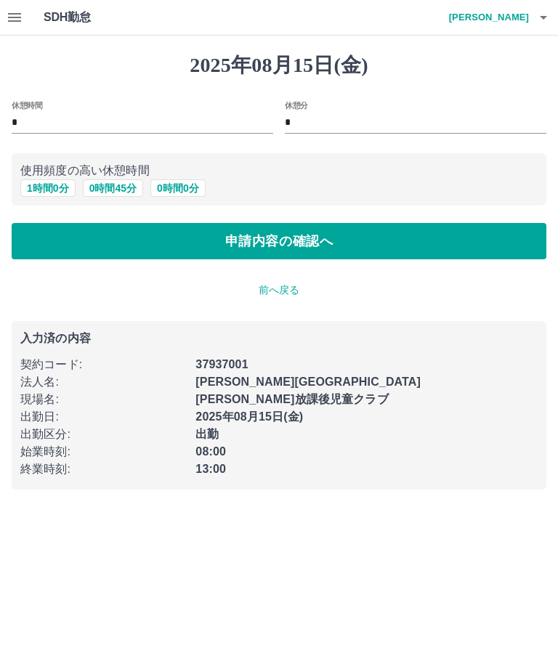
click at [319, 239] on button "申請内容の確認へ" at bounding box center [279, 241] width 534 height 36
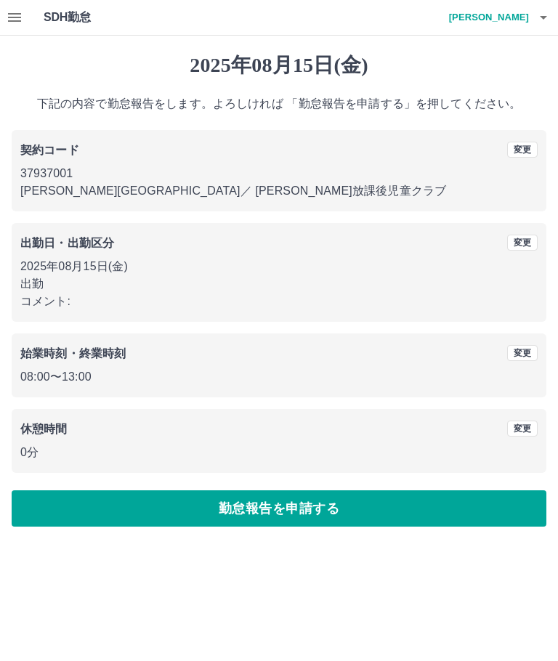
click at [318, 514] on button "勤怠報告を申請する" at bounding box center [279, 508] width 534 height 36
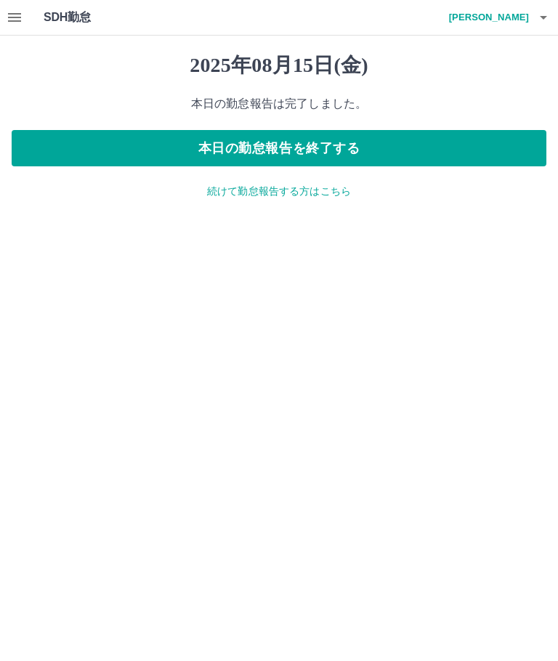
click at [513, 19] on h4 "田村　曖奈" at bounding box center [484, 17] width 87 height 35
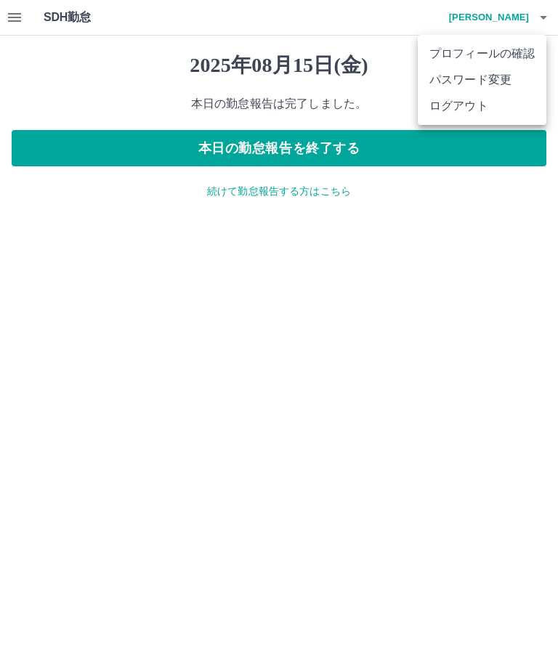
click at [489, 110] on li "ログアウト" at bounding box center [481, 106] width 129 height 26
